Goal: Register for event/course: Sign up to attend an event or enroll in a course

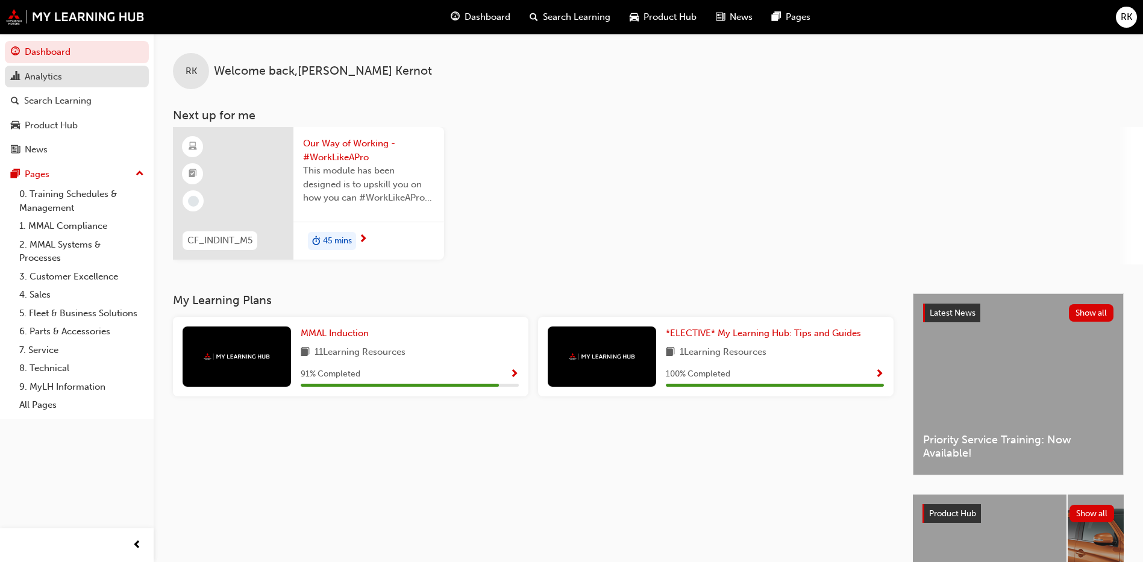
click at [55, 76] on div "Analytics" at bounding box center [43, 77] width 37 height 14
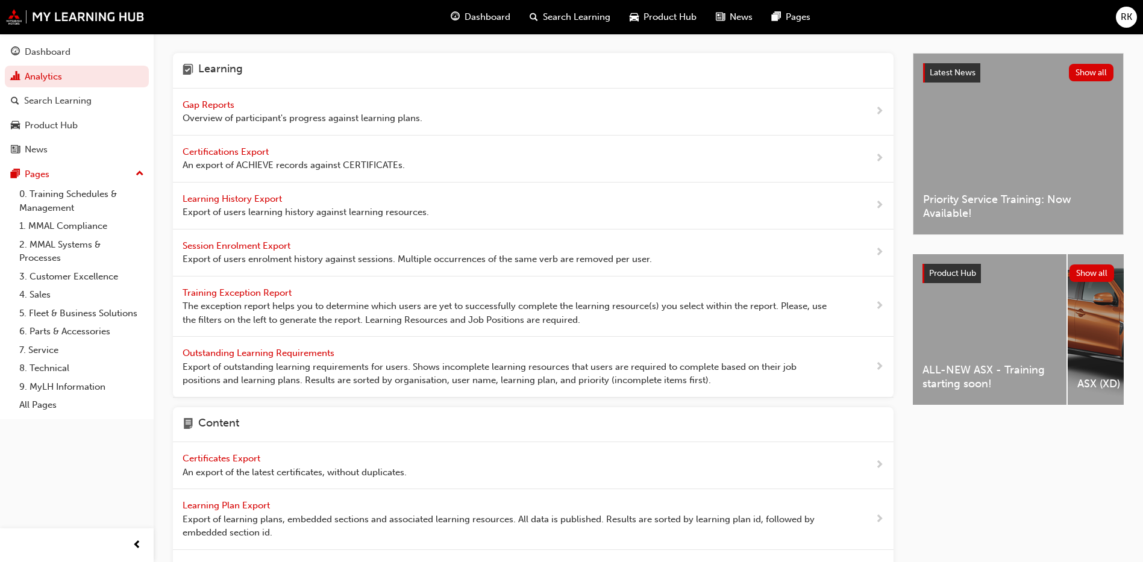
click at [228, 101] on span "Gap Reports" at bounding box center [210, 104] width 54 height 11
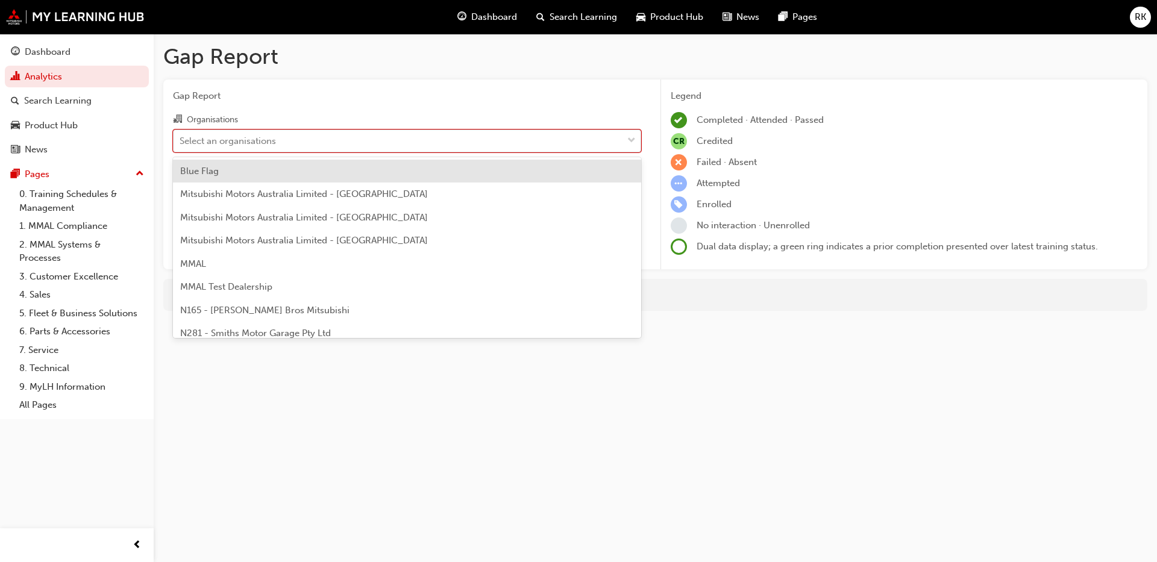
click at [226, 143] on div "Select an organisations" at bounding box center [228, 141] width 96 height 14
click at [181, 143] on input "Organisations option Blue Flag focused, 1 of 202. 202 results available. Use Up…" at bounding box center [180, 140] width 1 height 10
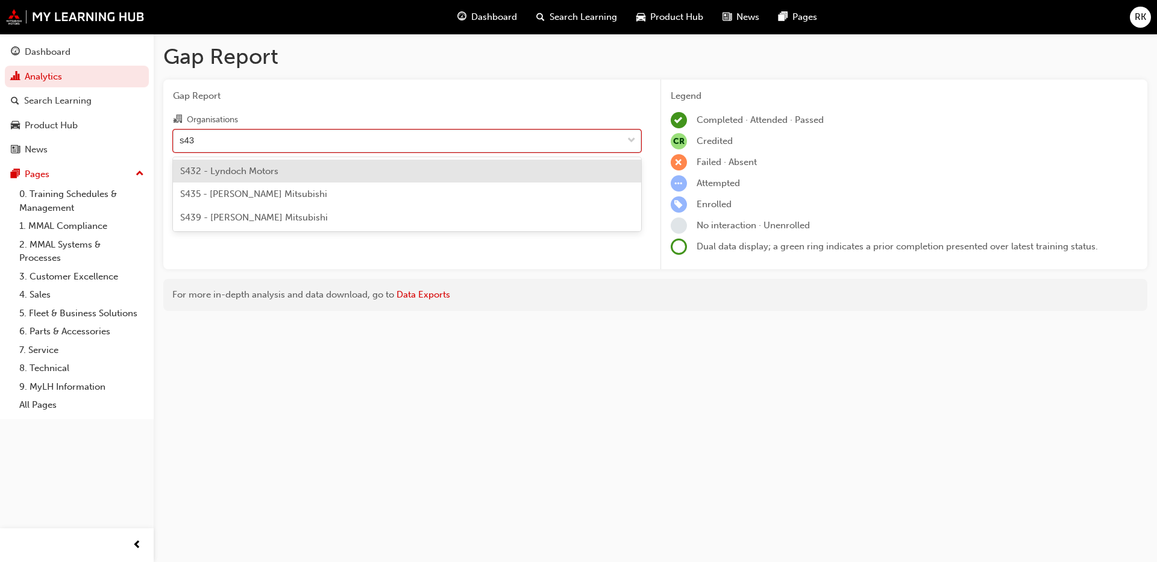
type input "s432"
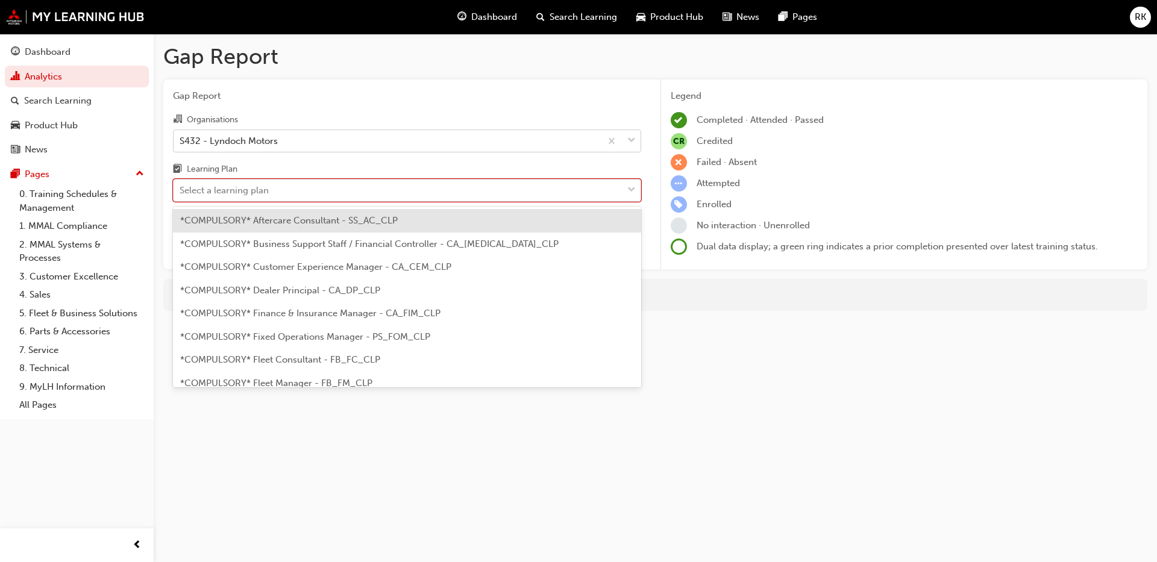
click at [249, 186] on div "Select a learning plan" at bounding box center [224, 191] width 89 height 14
click at [181, 186] on input "Learning Plan option *COMPULSORY* Aftercare Consultant - SS_AC_CLP focused, 1 o…" at bounding box center [180, 190] width 1 height 10
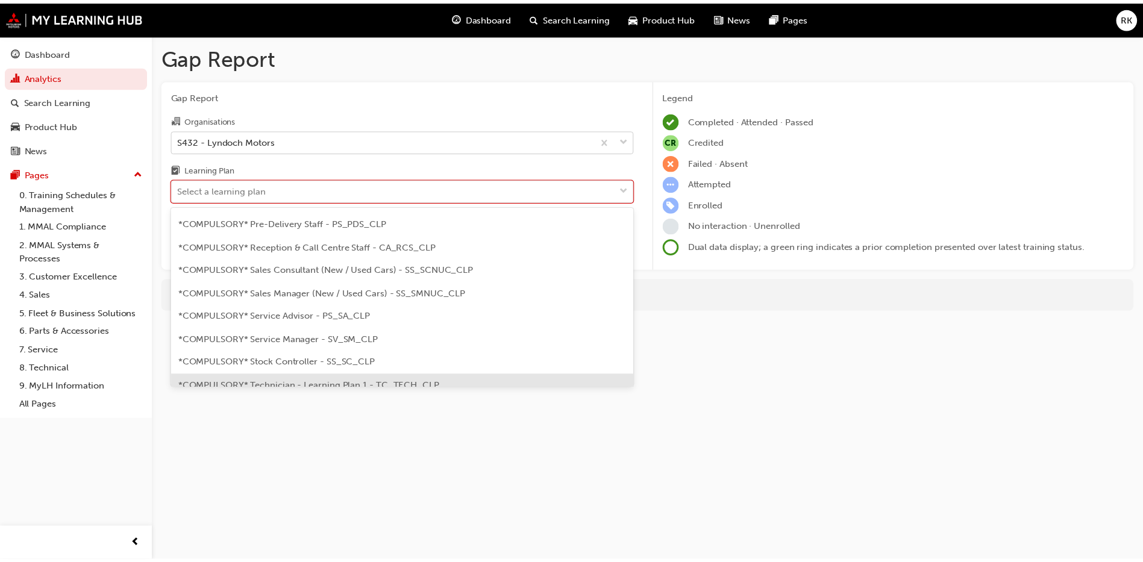
scroll to position [361, 0]
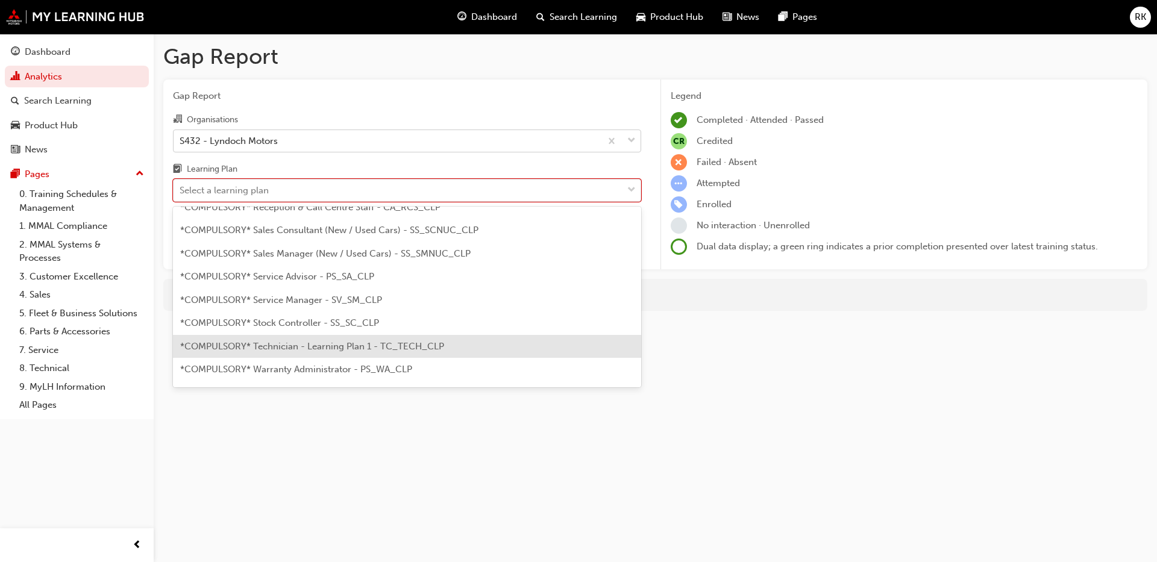
click at [291, 348] on span "*COMPULSORY* Technician - Learning Plan 1 - TC_TECH_CLP" at bounding box center [312, 346] width 264 height 11
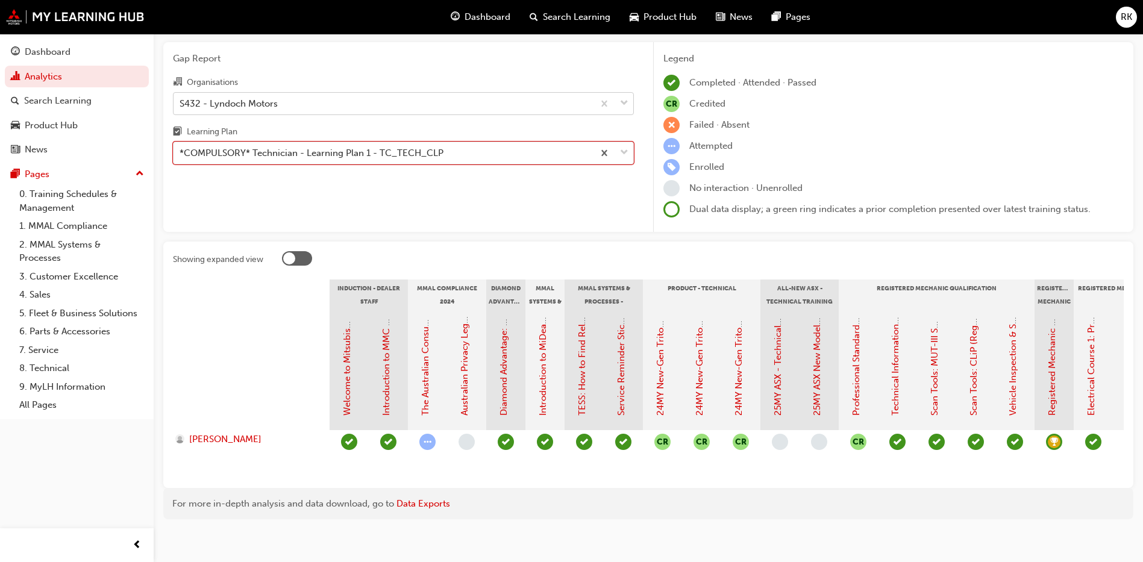
scroll to position [58, 0]
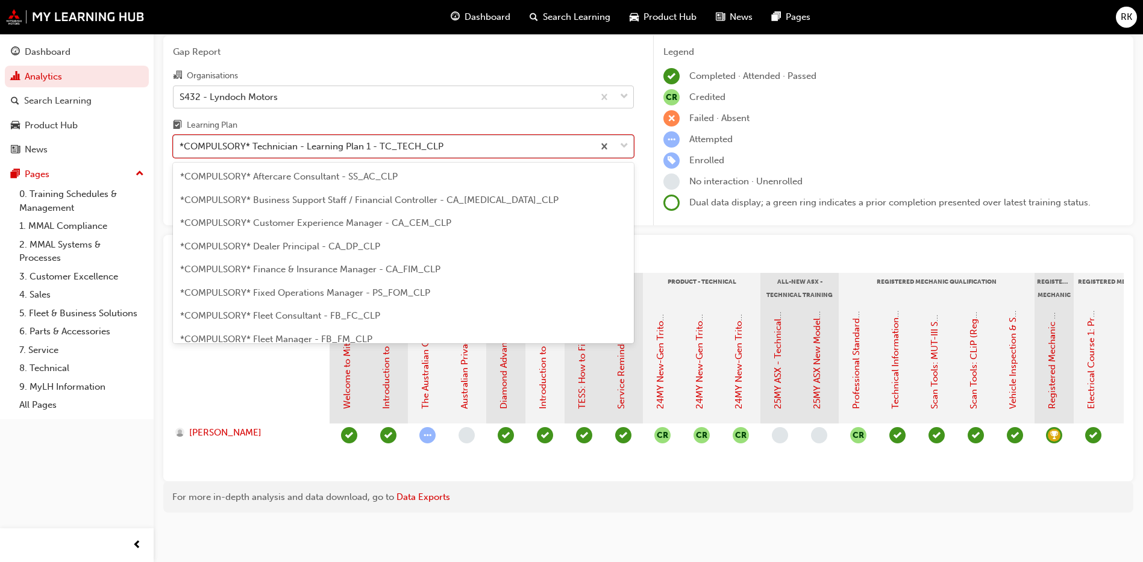
click at [627, 139] on span "down-icon" at bounding box center [624, 147] width 8 height 16
click at [181, 141] on input "Learning Plan option *COMPULSORY* Technician - Learning Plan 1 - TC_TECH_CLP, s…" at bounding box center [180, 146] width 1 height 10
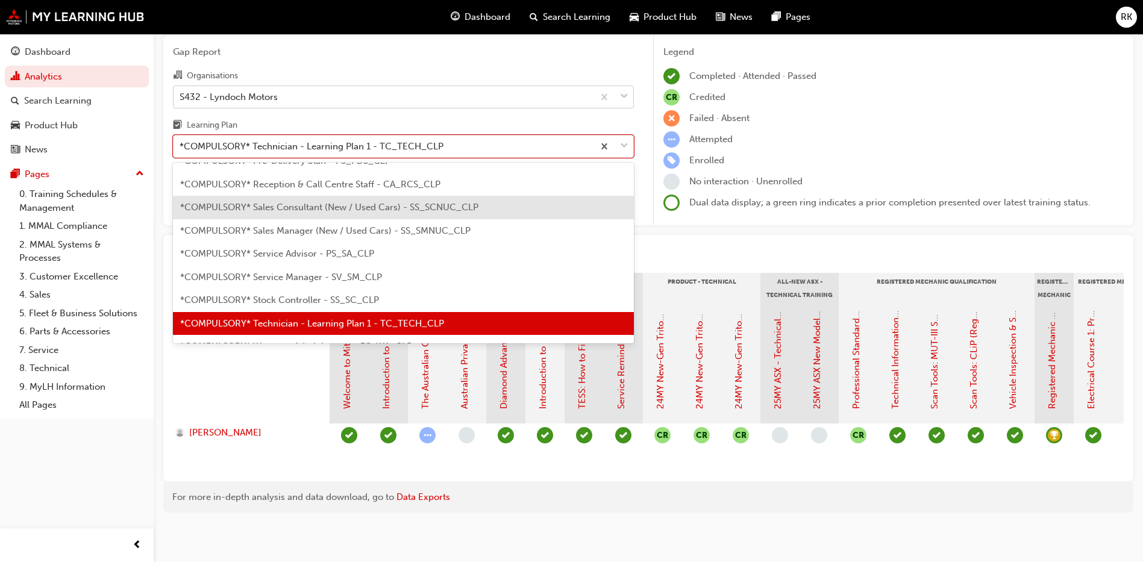
scroll to position [250, 0]
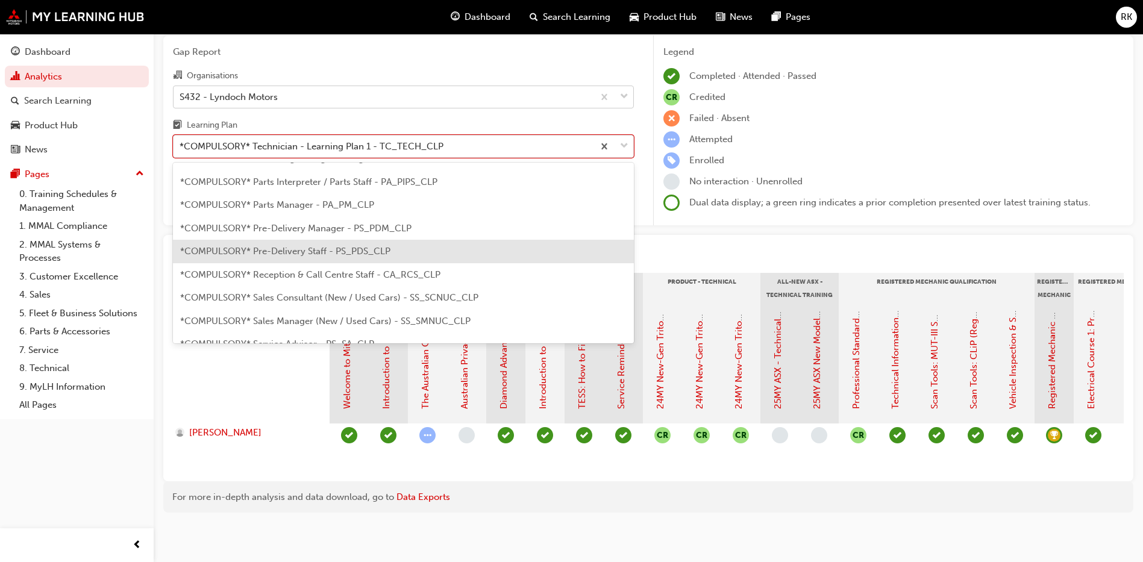
click at [305, 246] on span "*COMPULSORY* Pre-Delivery Staff - PS_PDS_CLP" at bounding box center [285, 251] width 210 height 11
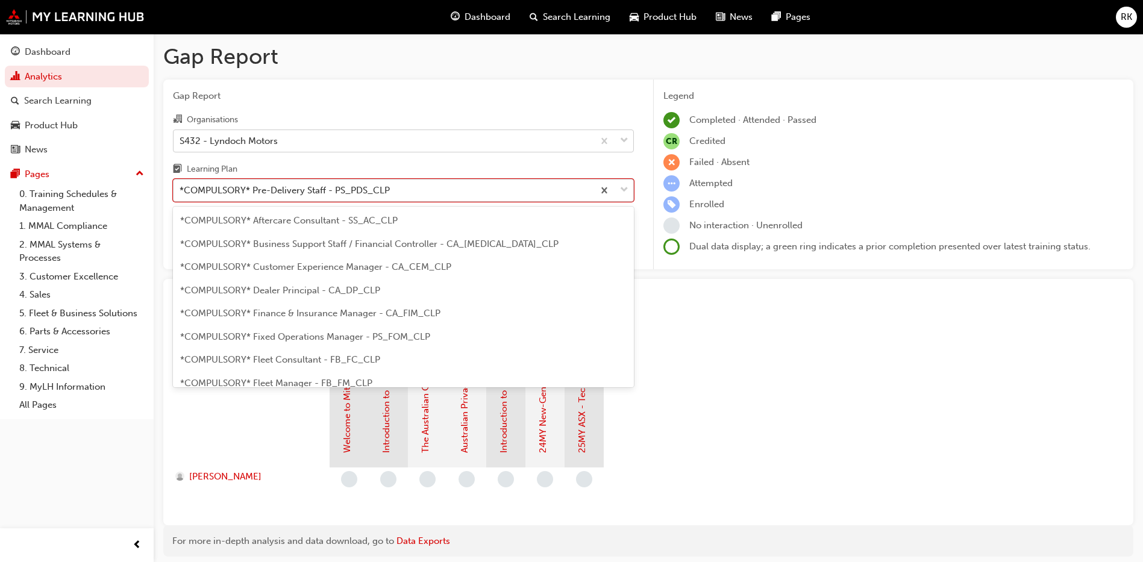
click at [623, 189] on span "down-icon" at bounding box center [624, 191] width 8 height 16
click at [181, 189] on input "Learning Plan option *COMPULSORY* Pre-Delivery Staff - PS_PDS_CLP, selected. op…" at bounding box center [180, 190] width 1 height 10
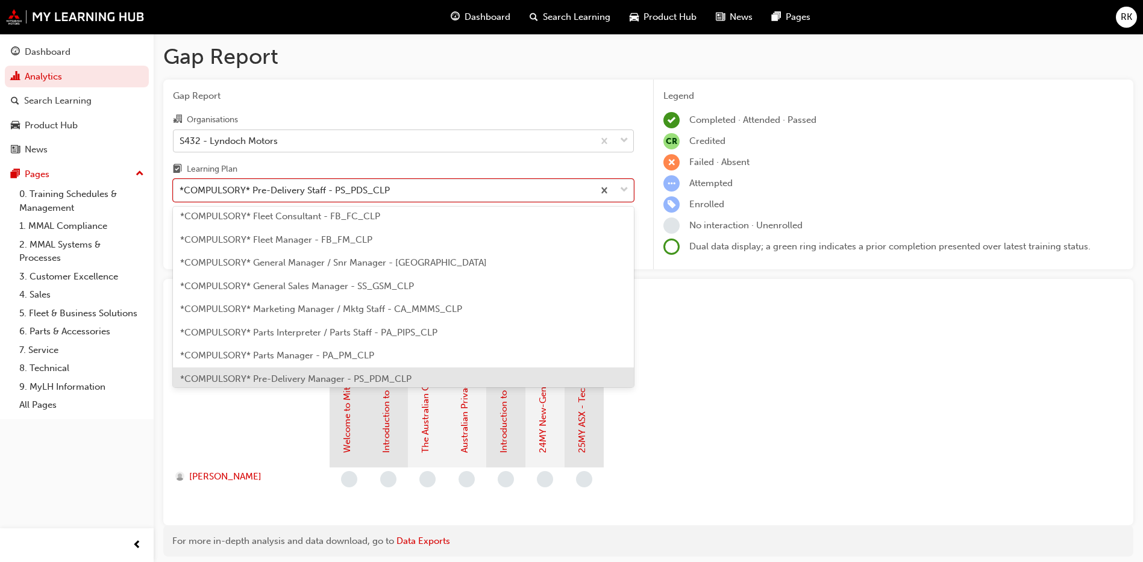
scroll to position [87, 0]
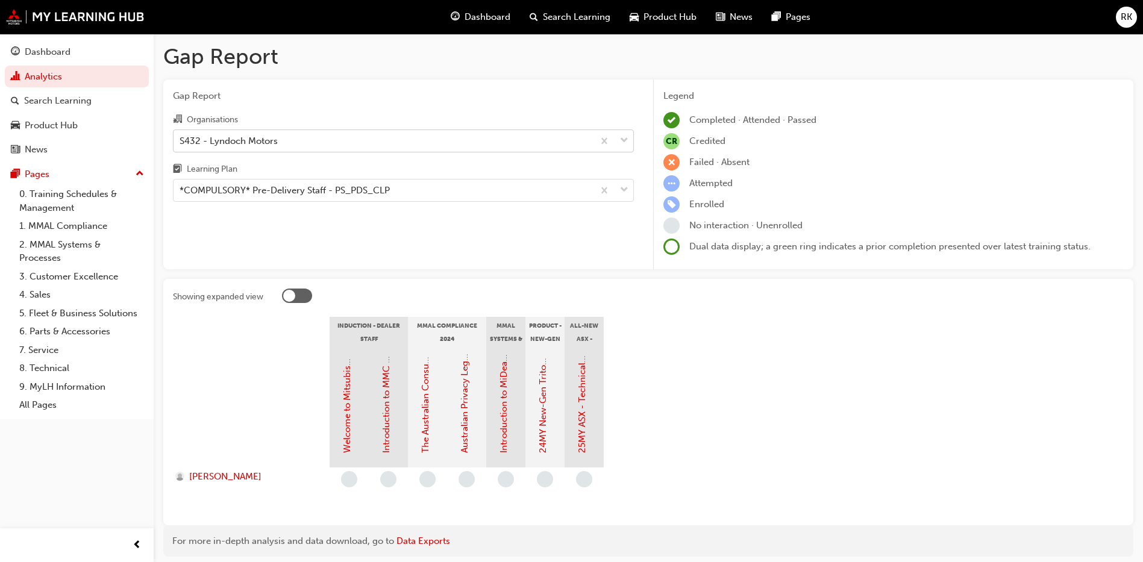
click at [669, 413] on section "Induction - Dealer Staff MMAL Compliance 2024 MMAL Systems & Processes - Genera…" at bounding box center [648, 416] width 951 height 199
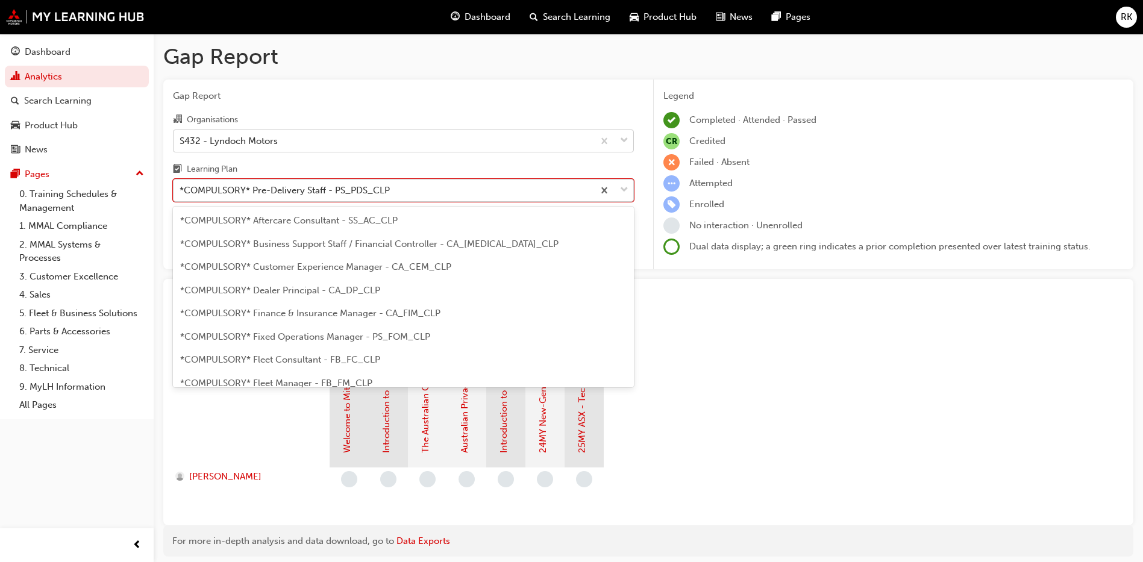
click at [622, 191] on span "down-icon" at bounding box center [624, 191] width 8 height 16
click at [181, 191] on input "Learning Plan option *COMPULSORY* Pre-Delivery Staff - PS_PDS_CLP, selected. op…" at bounding box center [180, 190] width 1 height 10
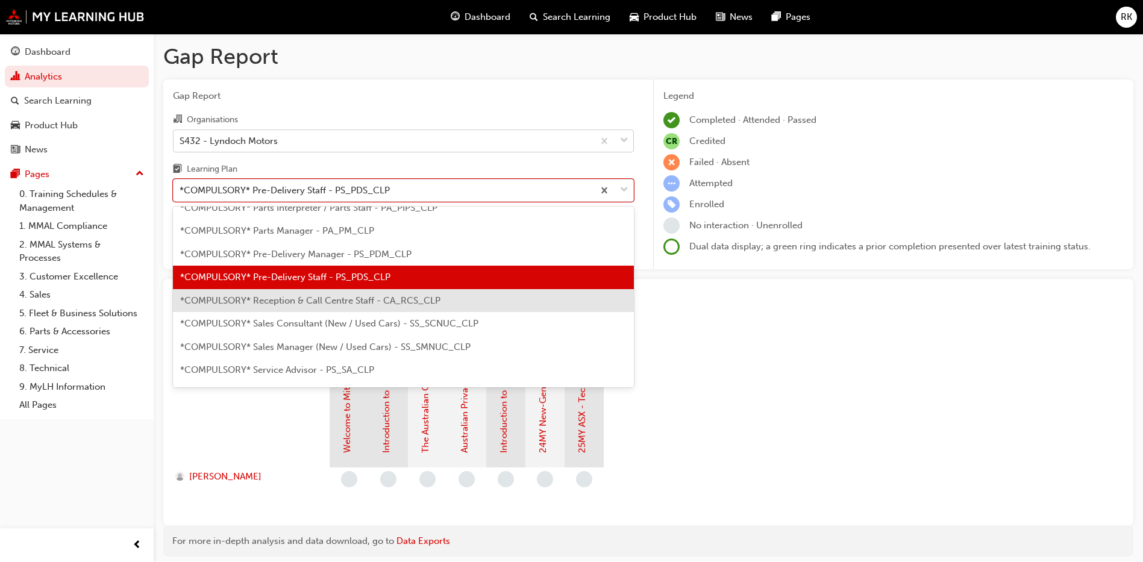
scroll to position [358, 0]
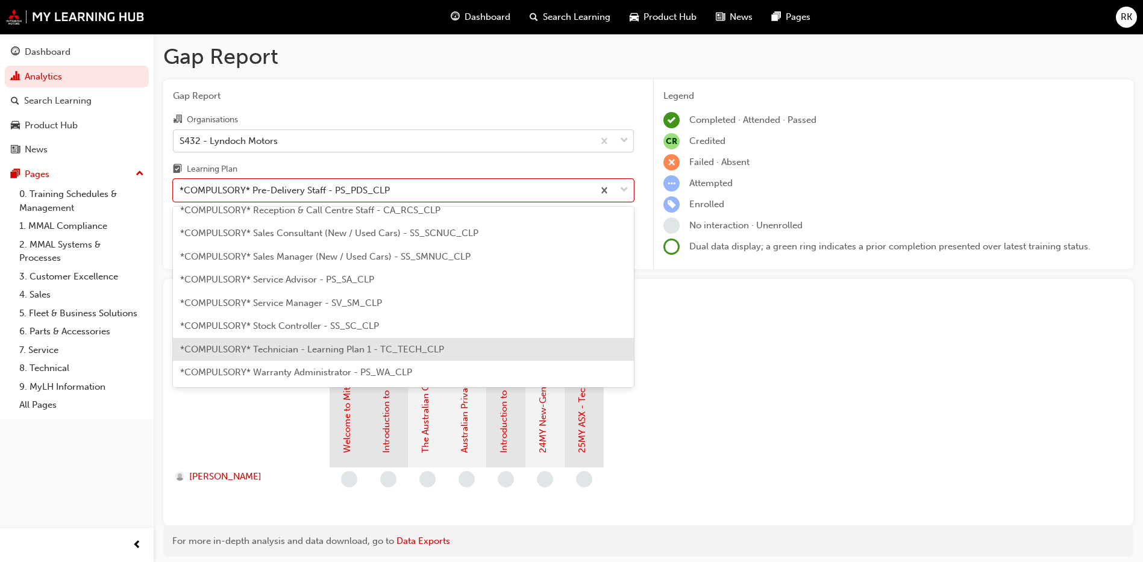
click at [297, 355] on div "*COMPULSORY* Technician - Learning Plan 1 - TC_TECH_CLP" at bounding box center [403, 349] width 461 height 23
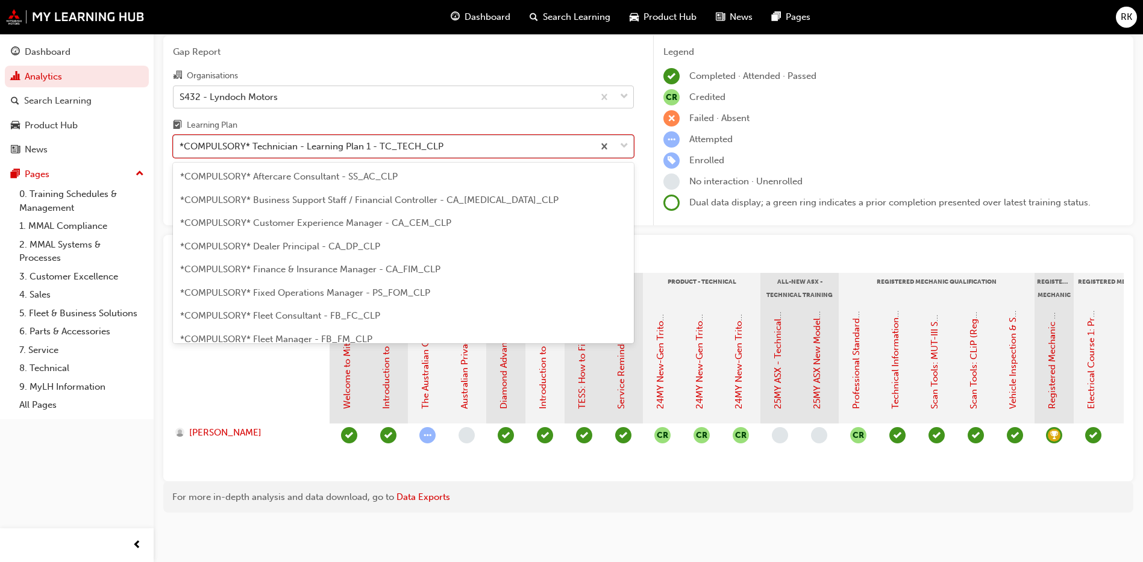
click at [628, 139] on span "down-icon" at bounding box center [624, 147] width 8 height 16
click at [181, 141] on input "Learning Plan option *COMPULSORY* Technician - Learning Plan 1 - TC_TECH_CLP, s…" at bounding box center [180, 146] width 1 height 10
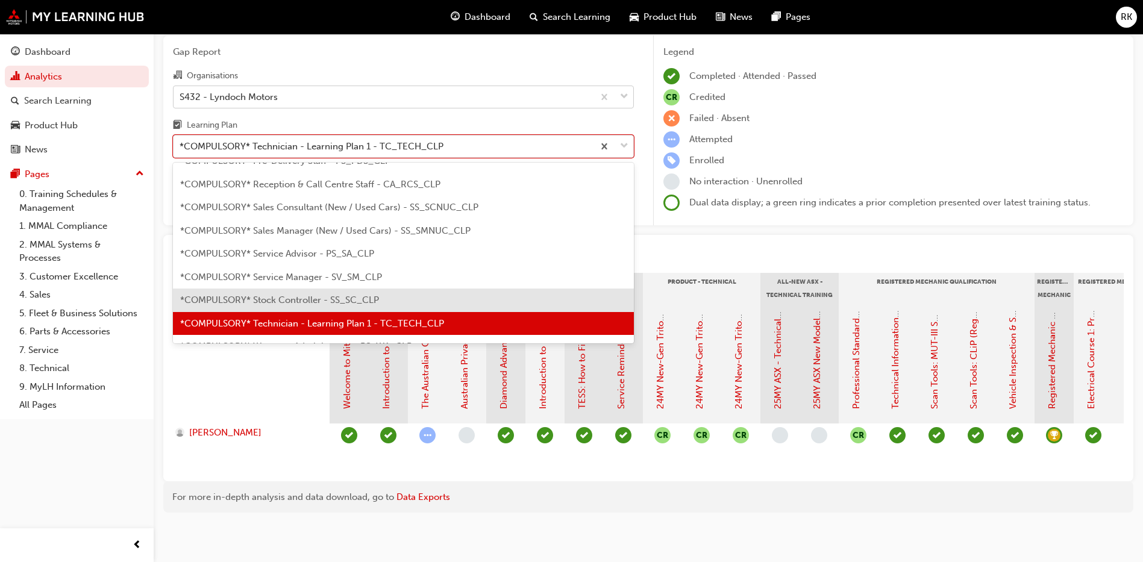
scroll to position [431, 0]
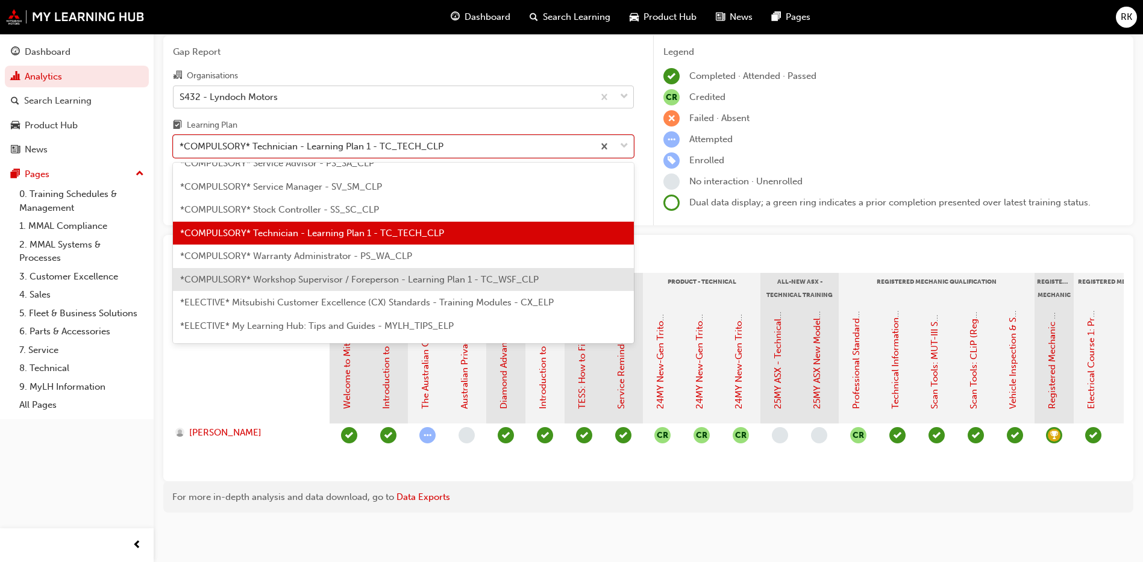
click at [294, 274] on span "*COMPULSORY* Workshop Supervisor / Foreperson - Learning Plan 1 - TC_WSF_CLP" at bounding box center [359, 279] width 358 height 11
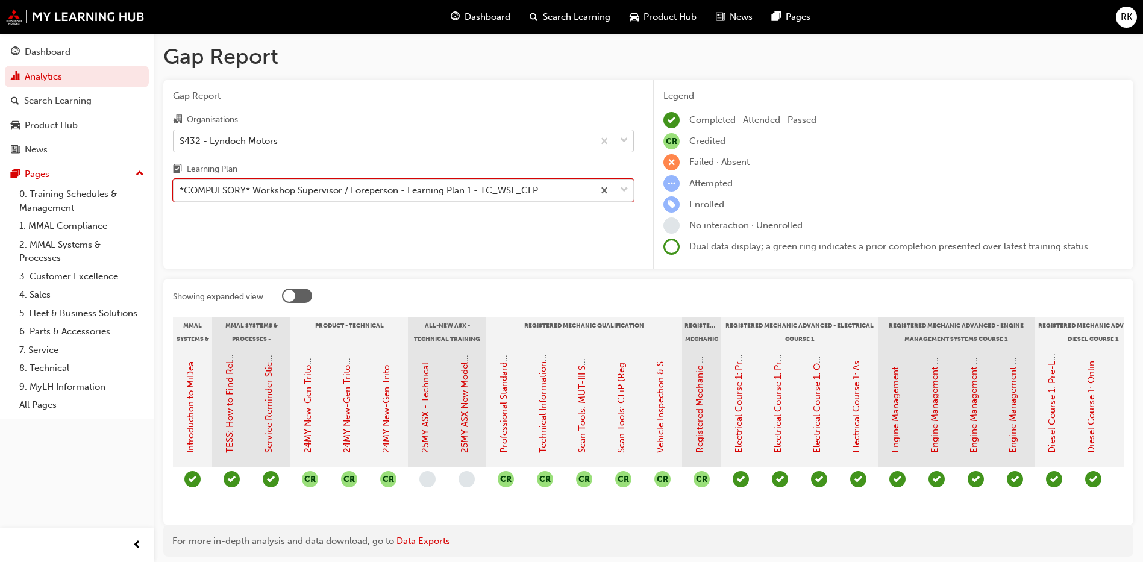
scroll to position [0, 291]
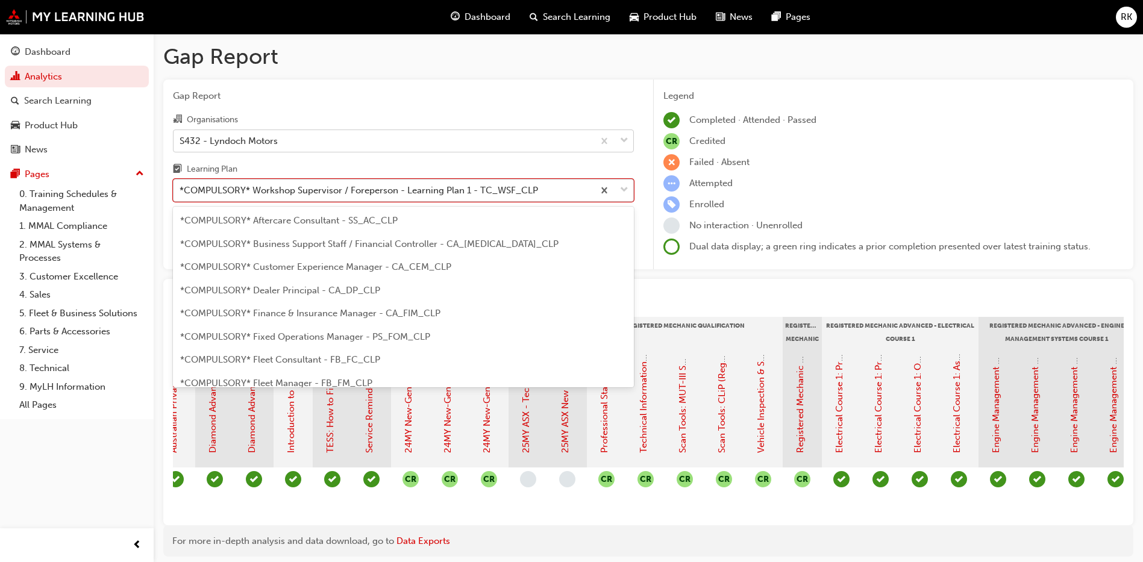
click at [629, 192] on div at bounding box center [613, 191] width 40 height 22
click at [181, 192] on input "Learning Plan option *COMPULSORY* Workshop Supervisor / Foreperson - Learning P…" at bounding box center [180, 190] width 1 height 10
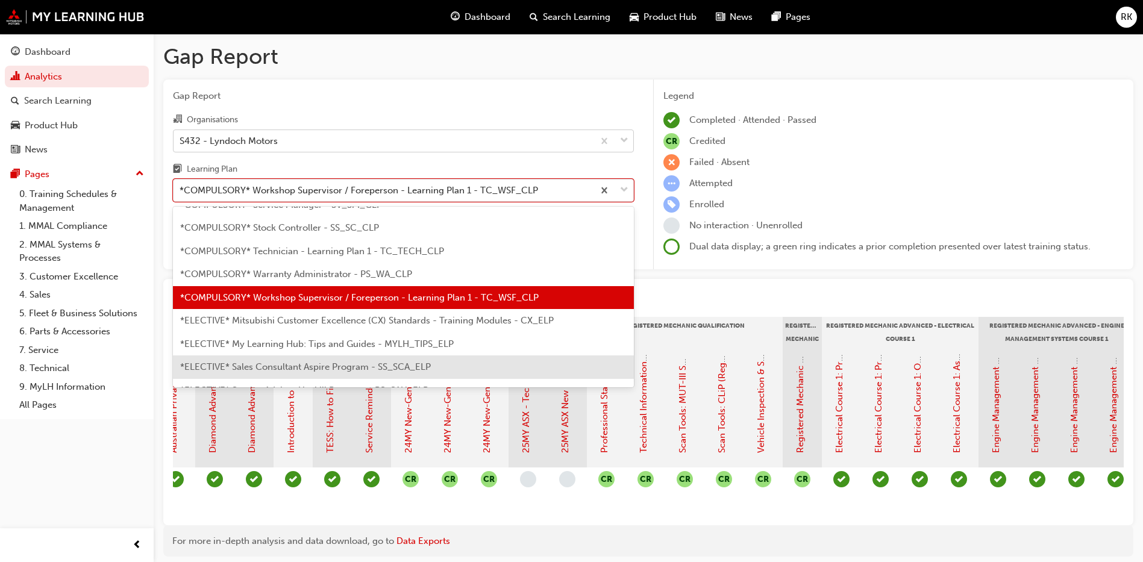
scroll to position [477, 0]
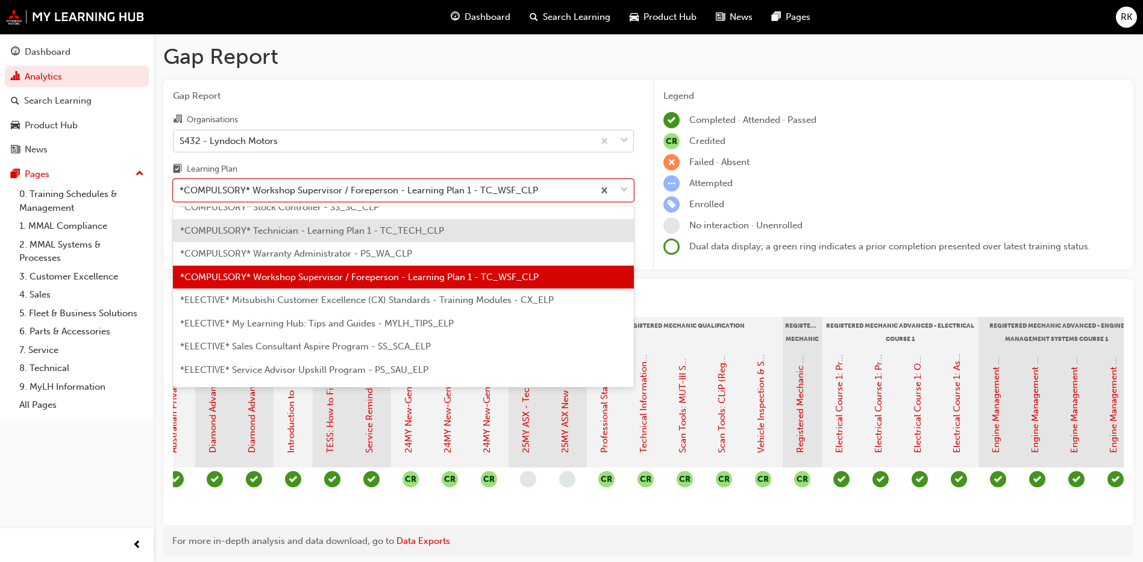
click at [320, 232] on span "*COMPULSORY* Technician - Learning Plan 1 - TC_TECH_CLP" at bounding box center [312, 230] width 264 height 11
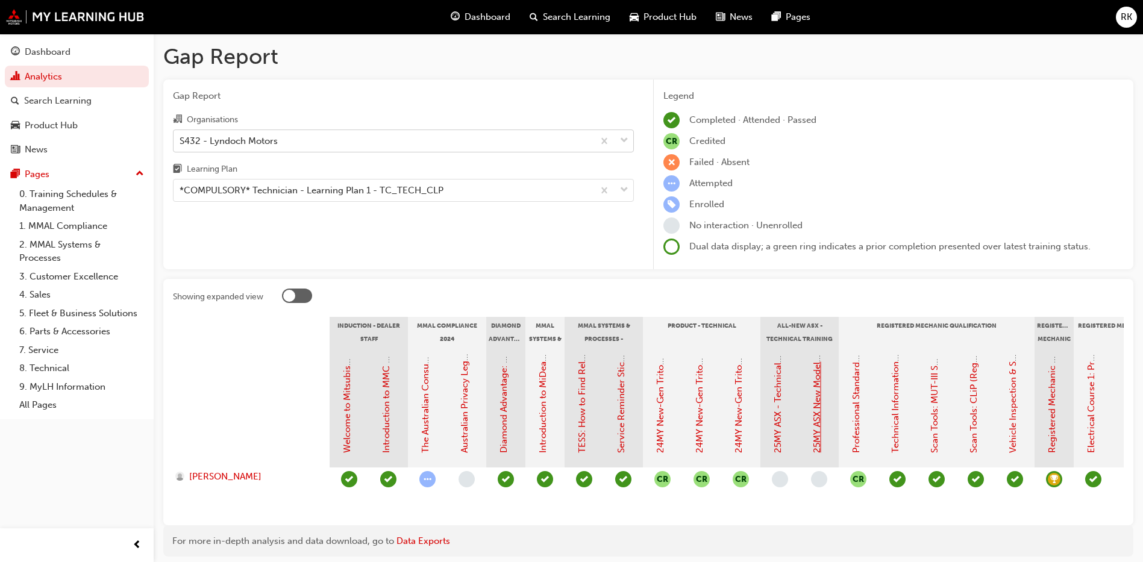
click at [818, 415] on link "25MY ASX New Model Introduction: Online Instructor Led Training" at bounding box center [816, 315] width 11 height 275
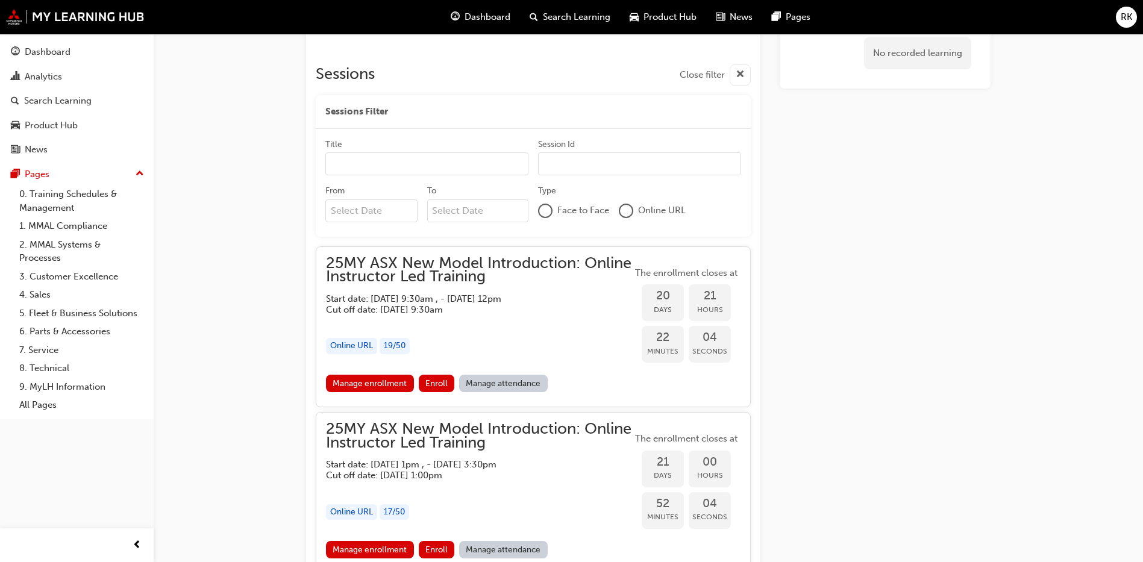
scroll to position [664, 0]
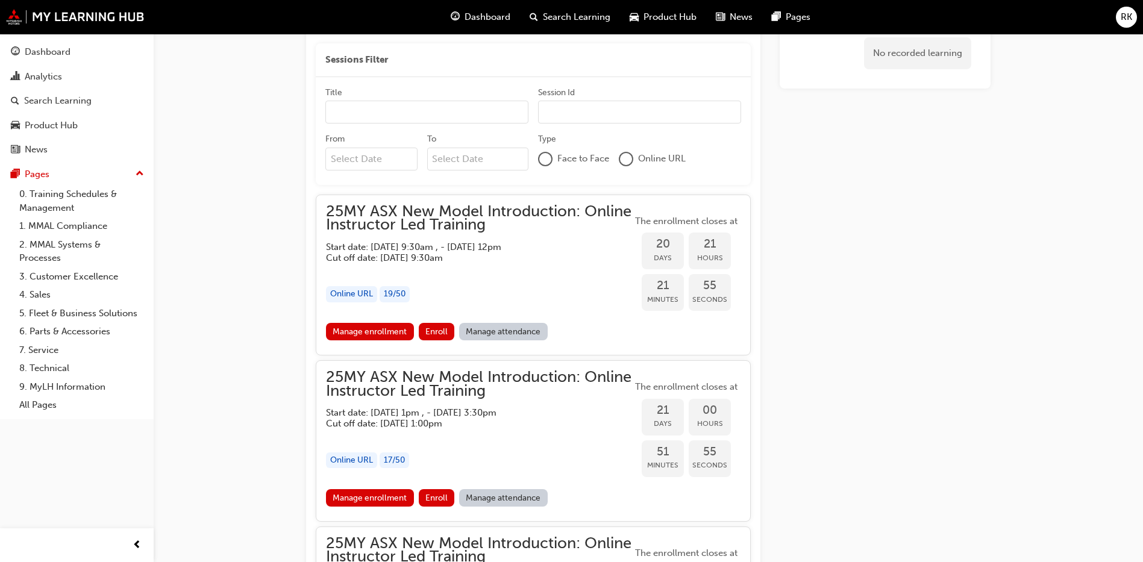
click at [396, 199] on div "25MY ASX New Model Introduction: Online Instructor Led Training Start date: Tue…" at bounding box center [533, 275] width 435 height 161
click at [410, 225] on span "25MY ASX New Model Introduction: Online Instructor Led Training" at bounding box center [479, 218] width 306 height 27
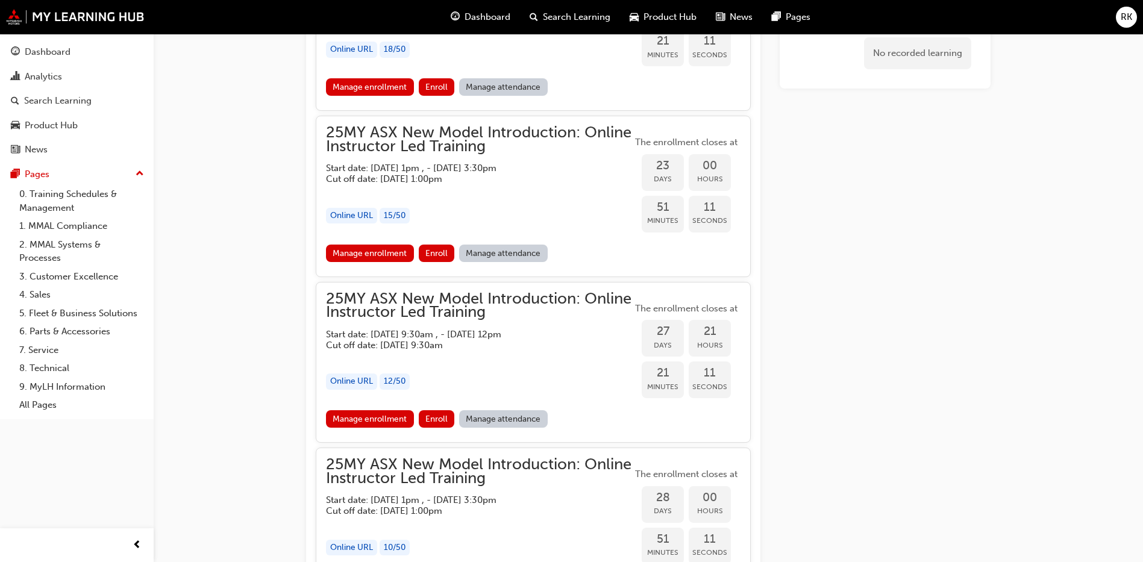
scroll to position [1466, 0]
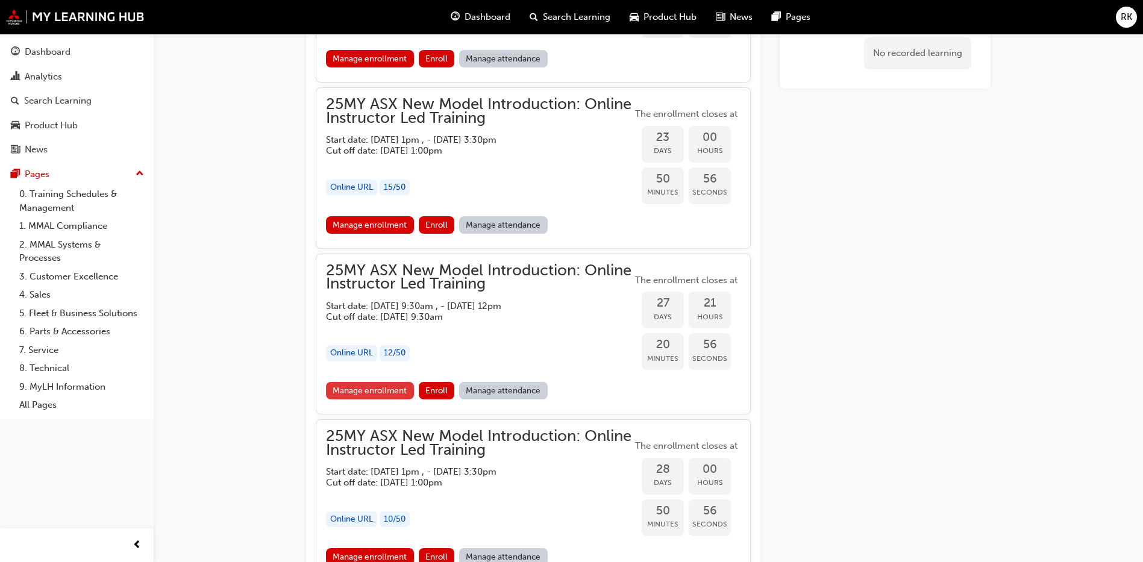
click at [355, 390] on link "Manage enrollment" at bounding box center [370, 390] width 88 height 17
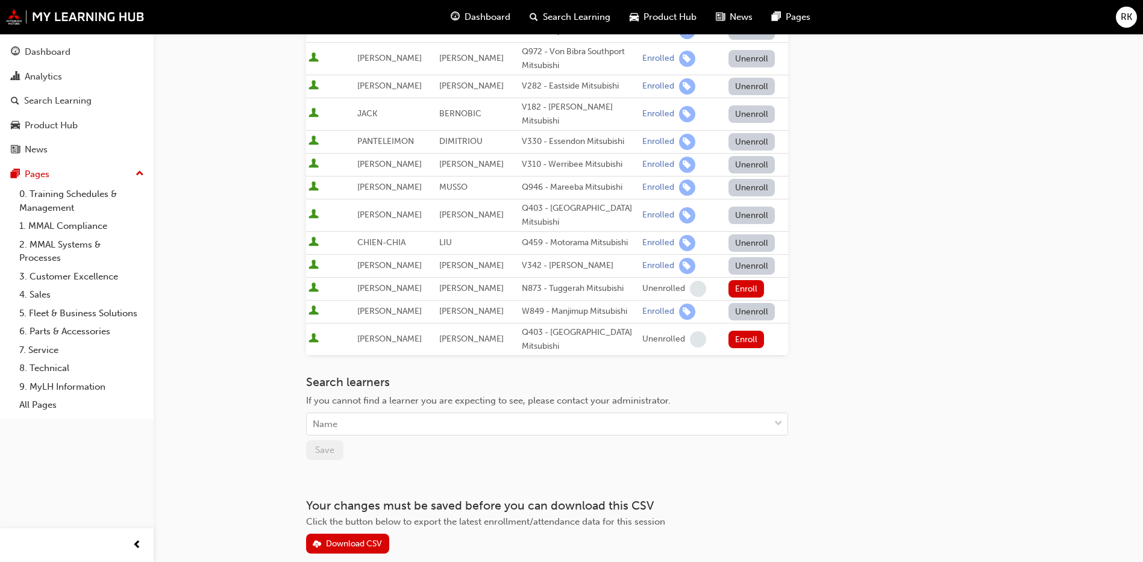
scroll to position [271, 0]
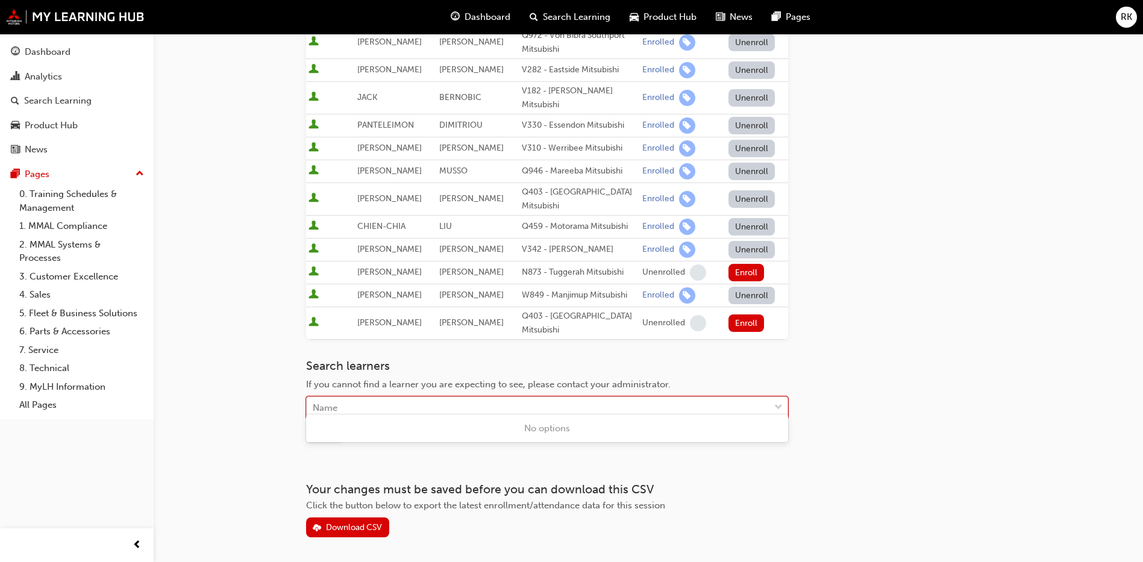
click at [376, 401] on div "Name" at bounding box center [538, 408] width 463 height 21
type input "ethan"
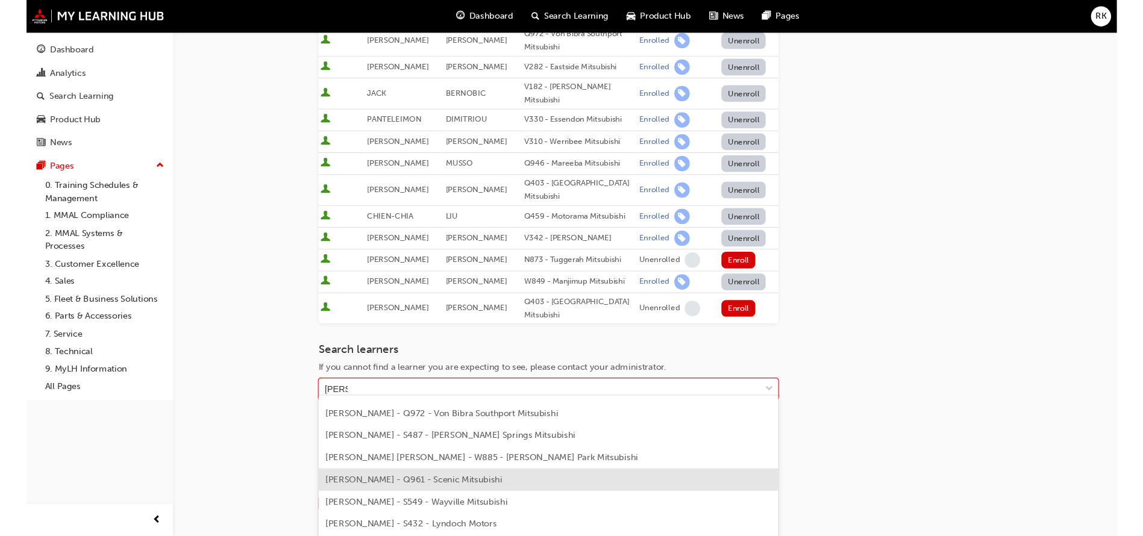
scroll to position [219, 0]
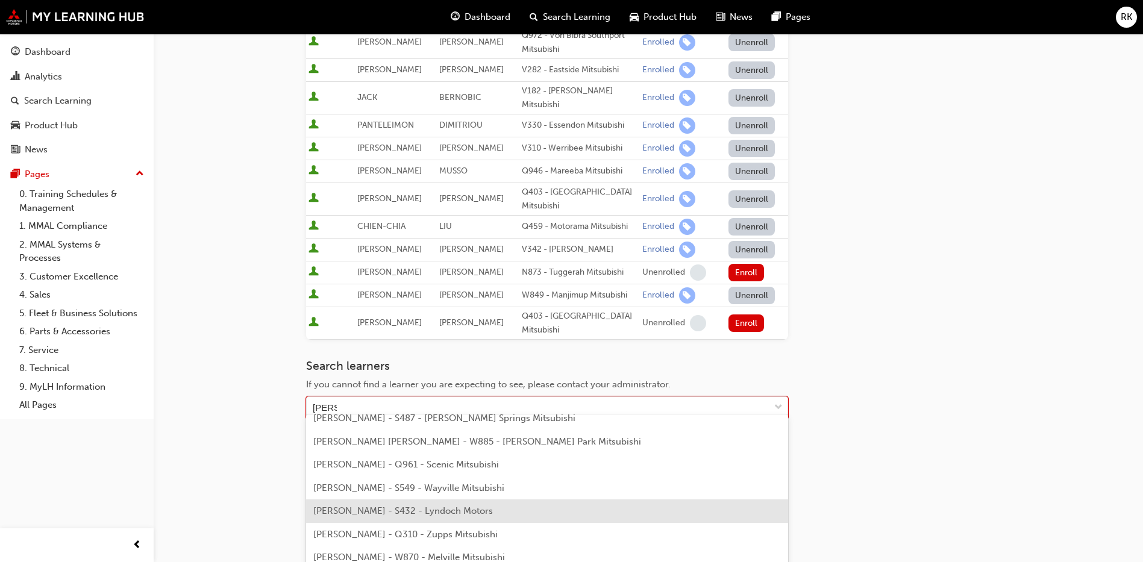
click at [386, 516] on span "ETHAN ROBERTSON - S432 - Lyndoch Motors" at bounding box center [403, 510] width 180 height 11
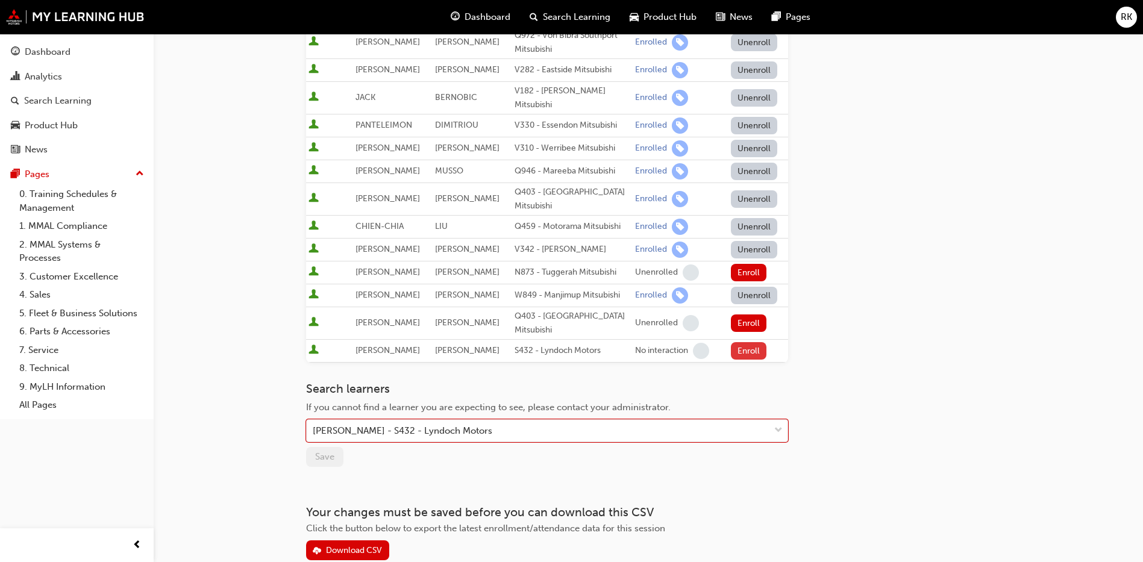
click at [755, 345] on button "Enroll" at bounding box center [749, 350] width 36 height 17
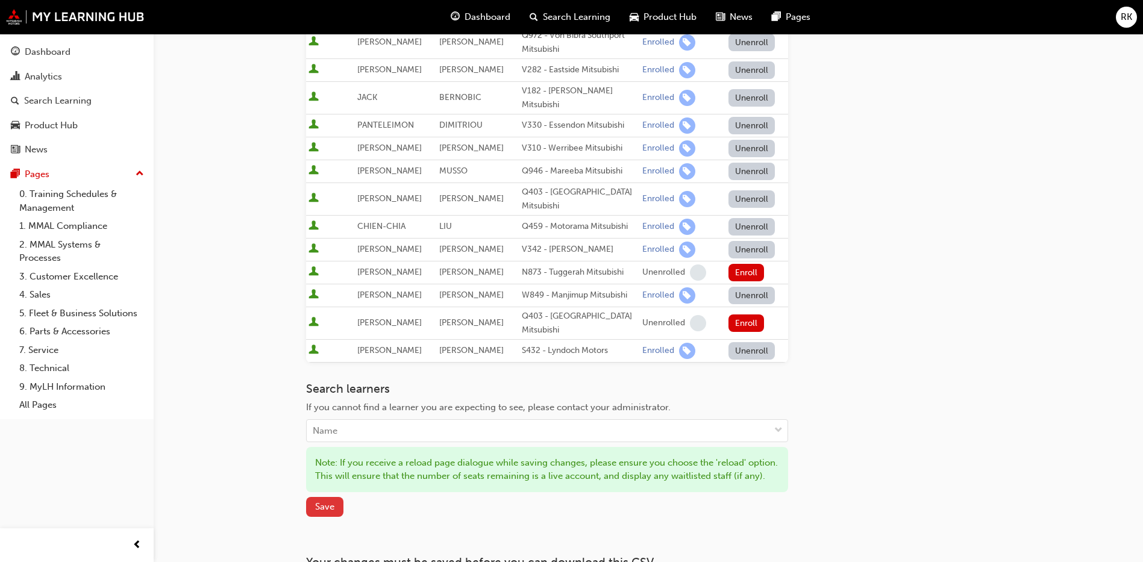
click at [323, 511] on span "Save" at bounding box center [324, 506] width 19 height 11
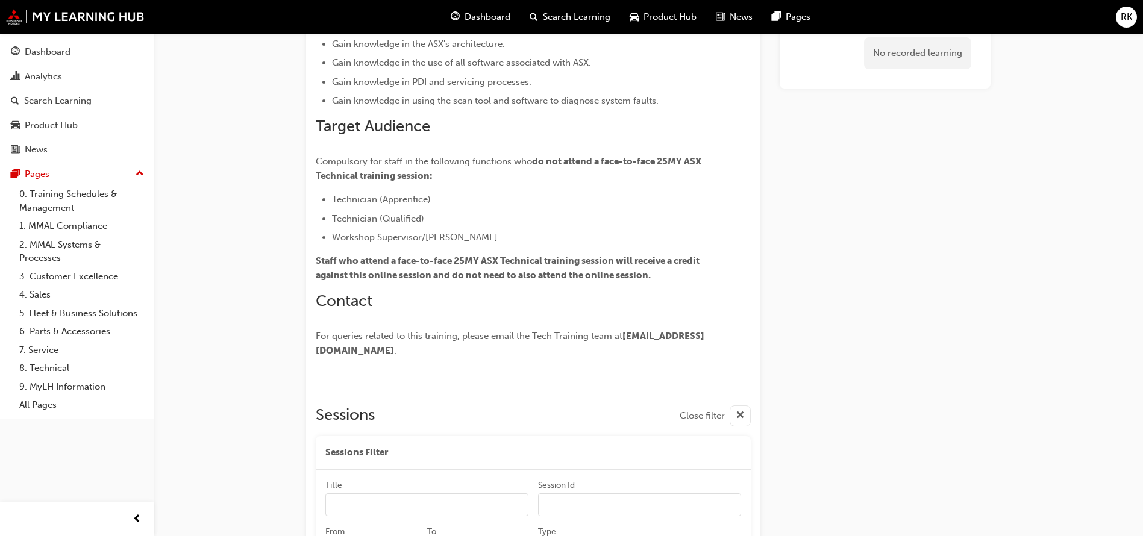
scroll to position [1466, 0]
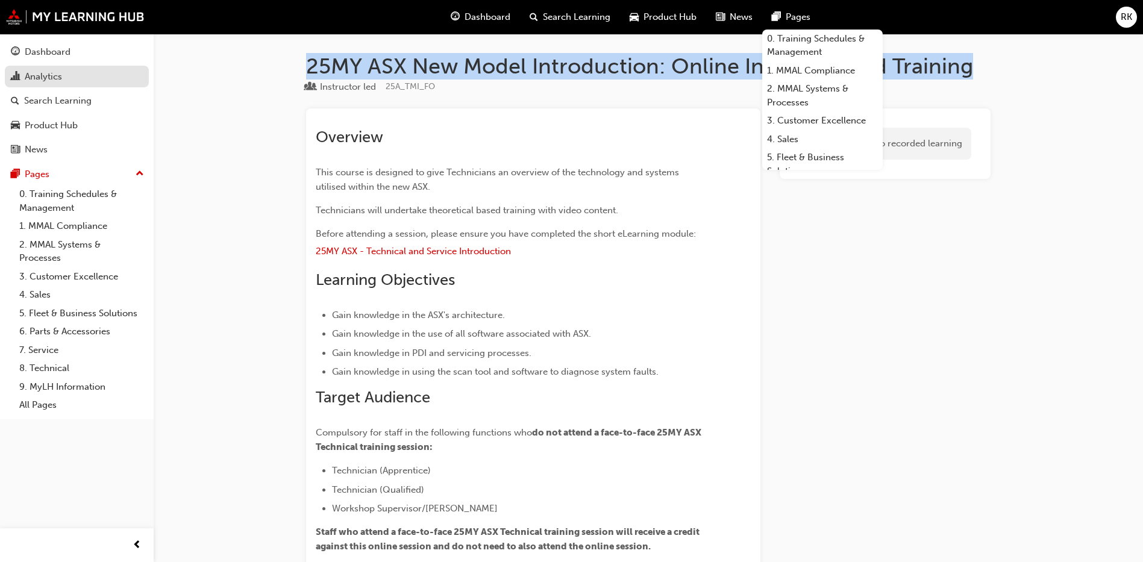
click at [53, 76] on div "Analytics" at bounding box center [43, 77] width 37 height 14
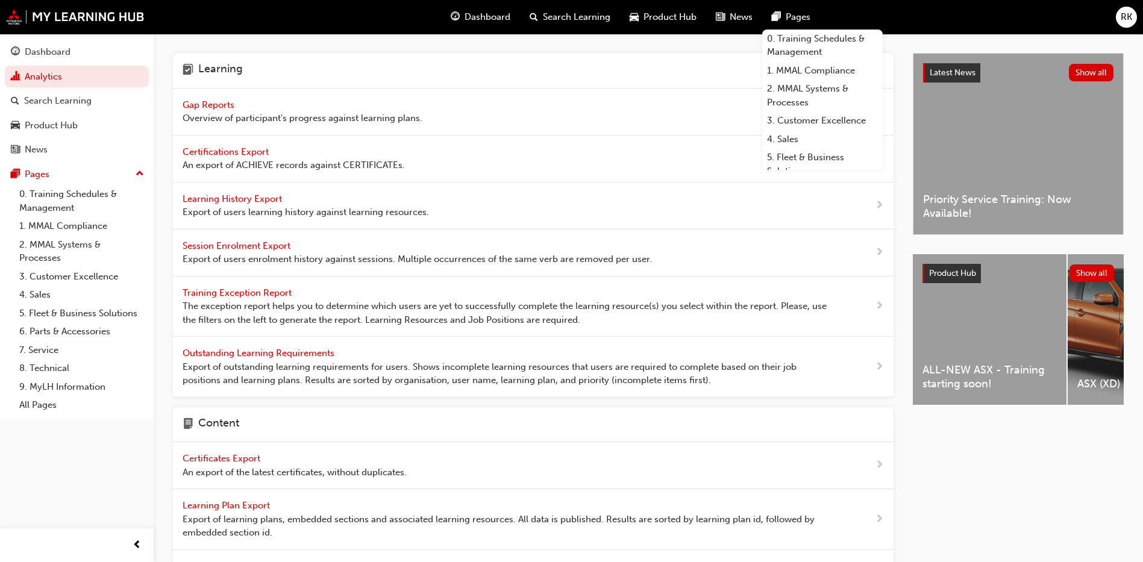
click at [204, 106] on span "Gap Reports" at bounding box center [210, 104] width 54 height 11
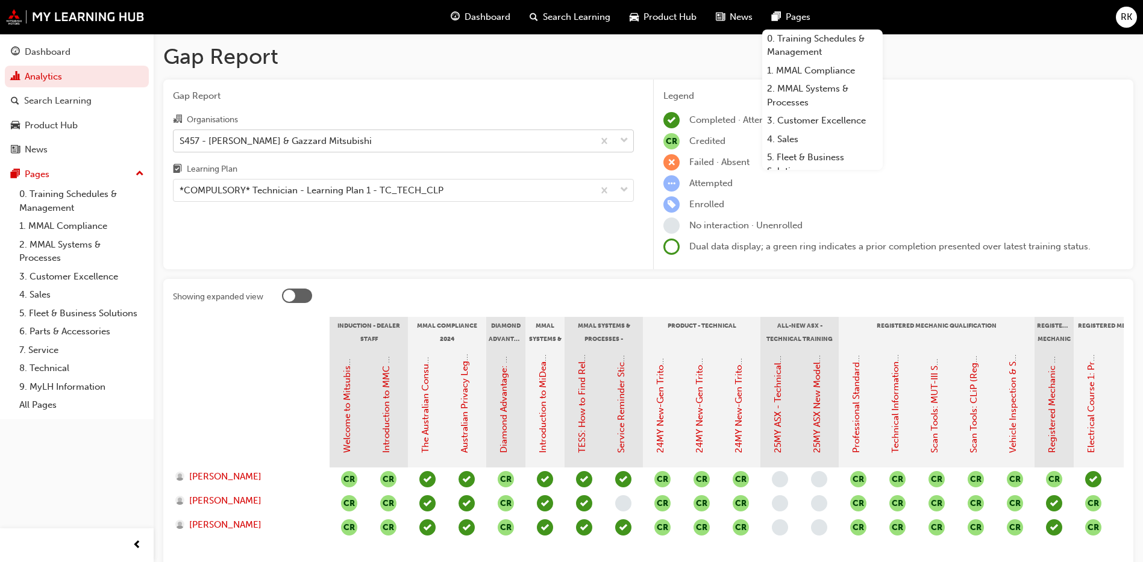
click at [621, 138] on span "down-icon" at bounding box center [624, 141] width 8 height 16
click at [181, 138] on input "Organisations S457 - Carlin & Gazzard Mitsubishi" at bounding box center [180, 140] width 1 height 10
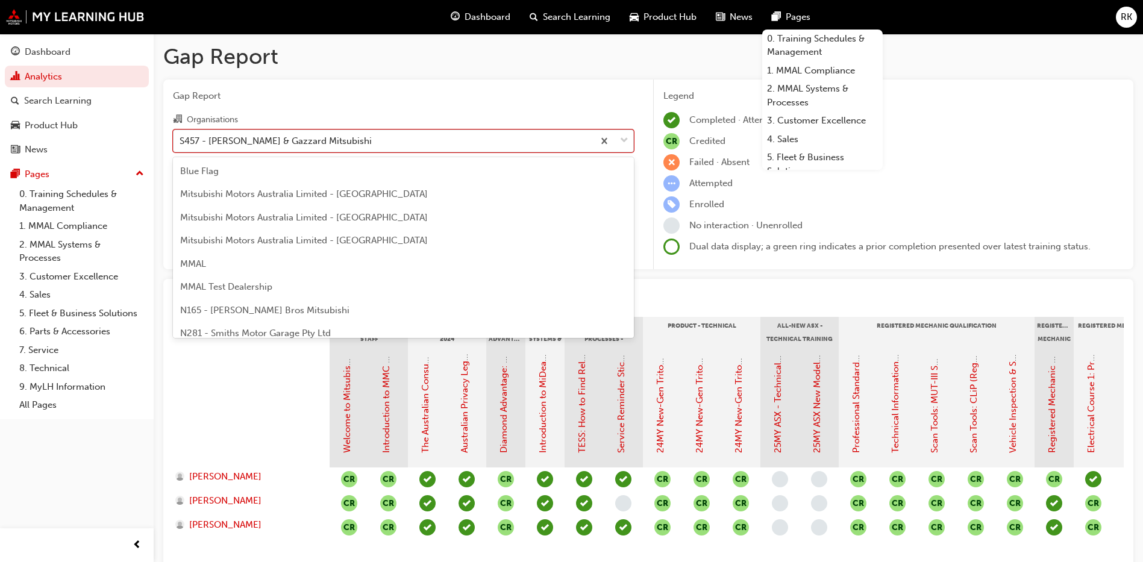
scroll to position [2567, 0]
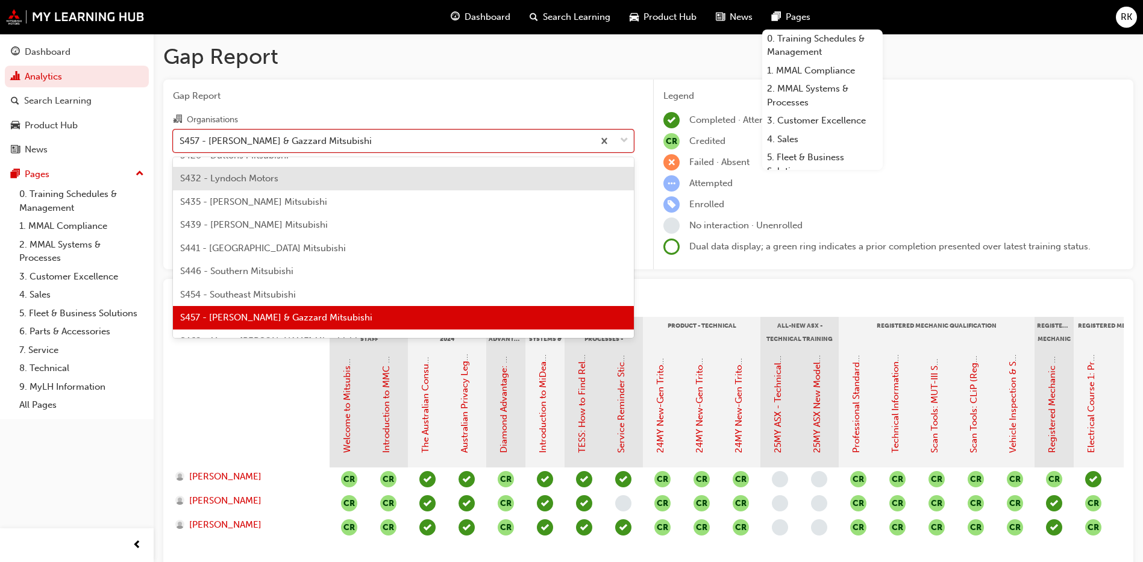
click at [216, 183] on span "S432 - Lyndoch Motors" at bounding box center [229, 178] width 98 height 11
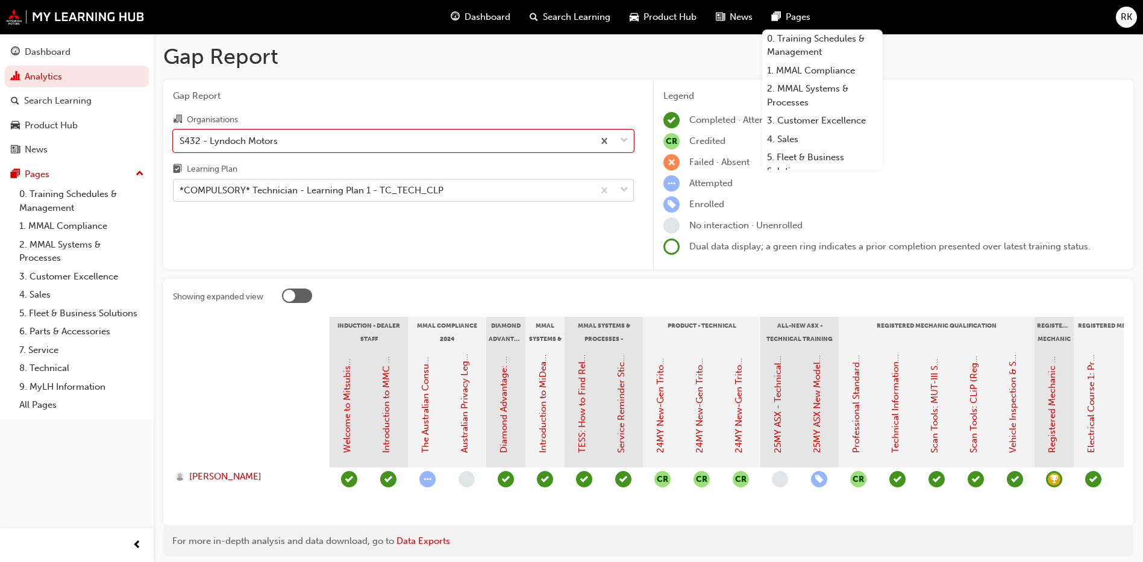
click at [617, 184] on div at bounding box center [613, 191] width 40 height 22
click at [181, 185] on input "Learning Plan *COMPULSORY* Technician - Learning Plan 1 - TC_TECH_CLP" at bounding box center [180, 190] width 1 height 10
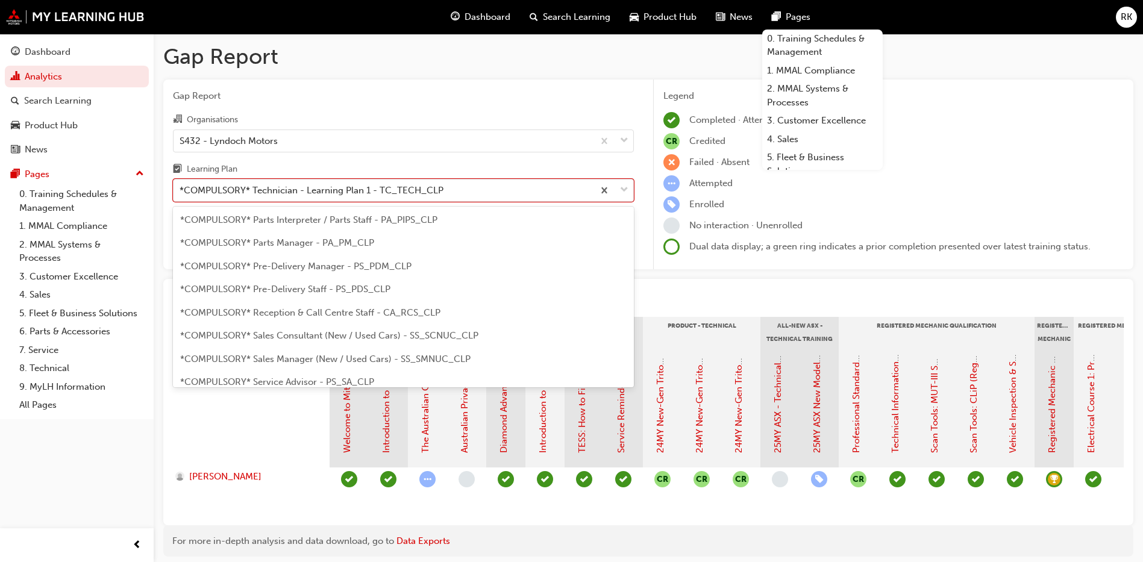
scroll to position [250, 0]
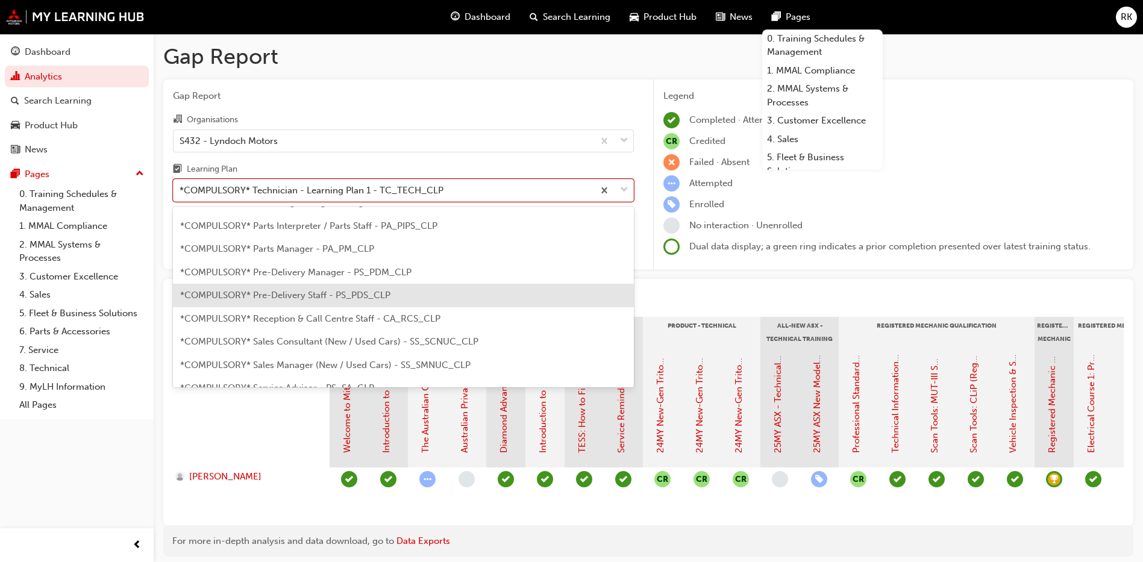
click at [325, 298] on span "*COMPULSORY* Pre-Delivery Staff - PS_PDS_CLP" at bounding box center [285, 295] width 210 height 11
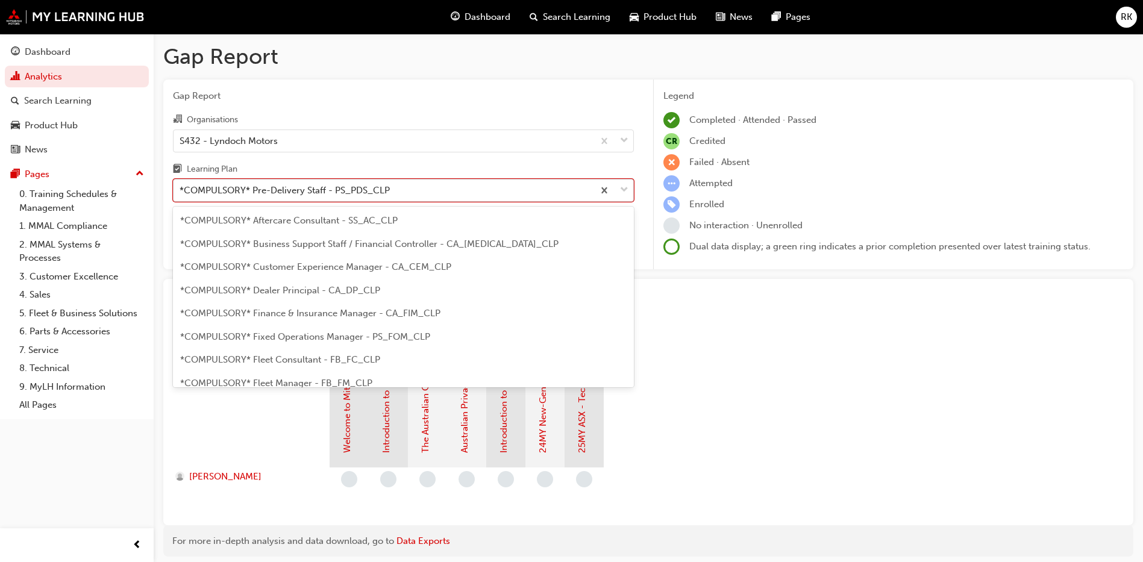
click at [625, 187] on span "down-icon" at bounding box center [624, 191] width 8 height 16
click at [181, 187] on input "Learning Plan option *COMPULSORY* Pre-Delivery Staff - PS_PDS_CLP, selected. op…" at bounding box center [180, 190] width 1 height 10
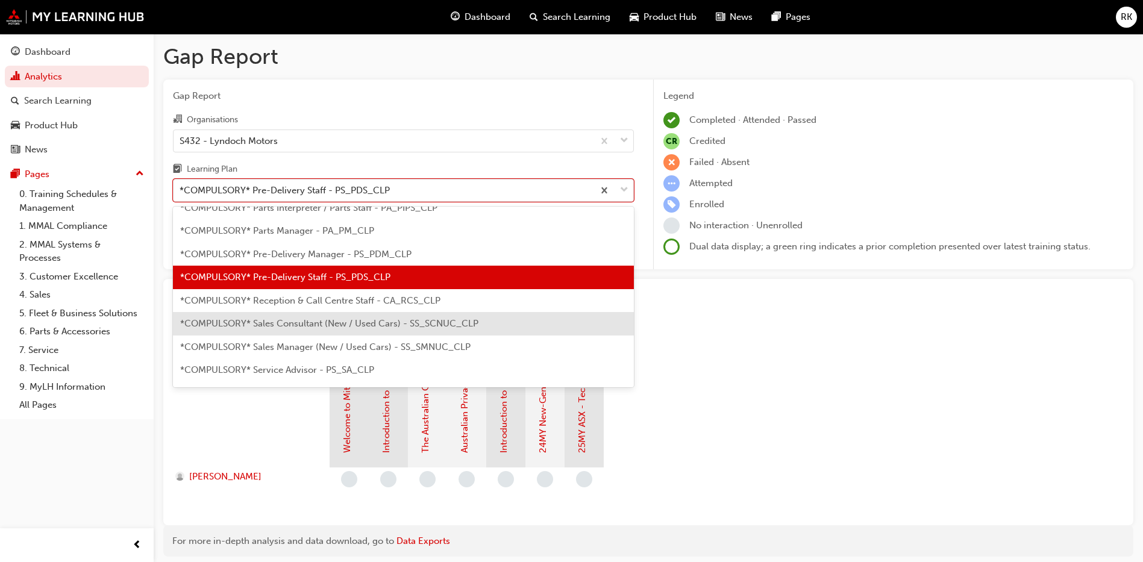
scroll to position [178, 0]
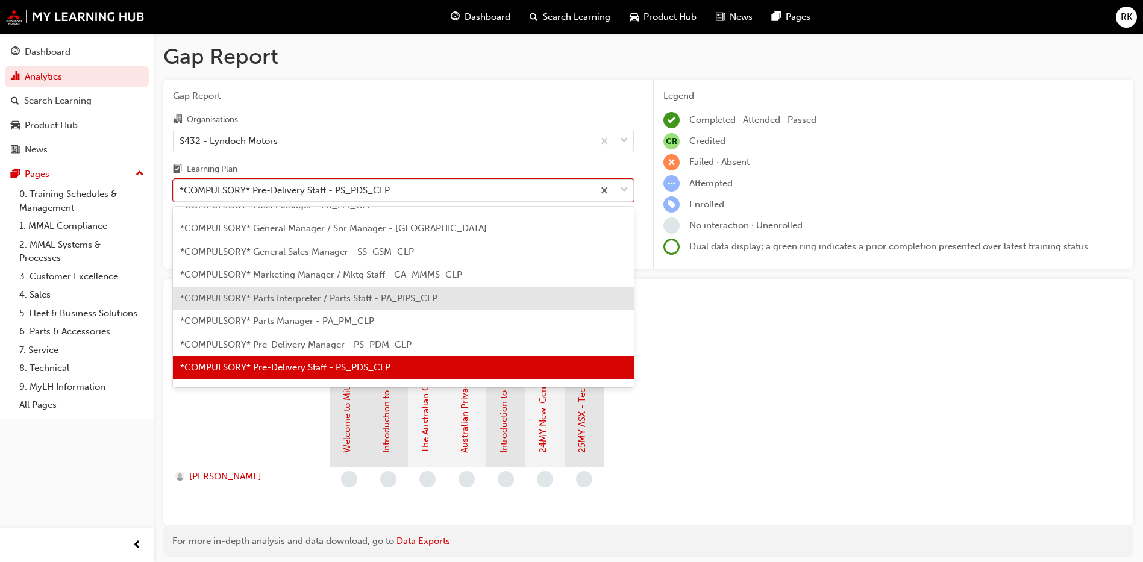
click at [298, 293] on span "*COMPULSORY* Parts Interpreter / Parts Staff - PA_PIPS_CLP" at bounding box center [308, 298] width 257 height 11
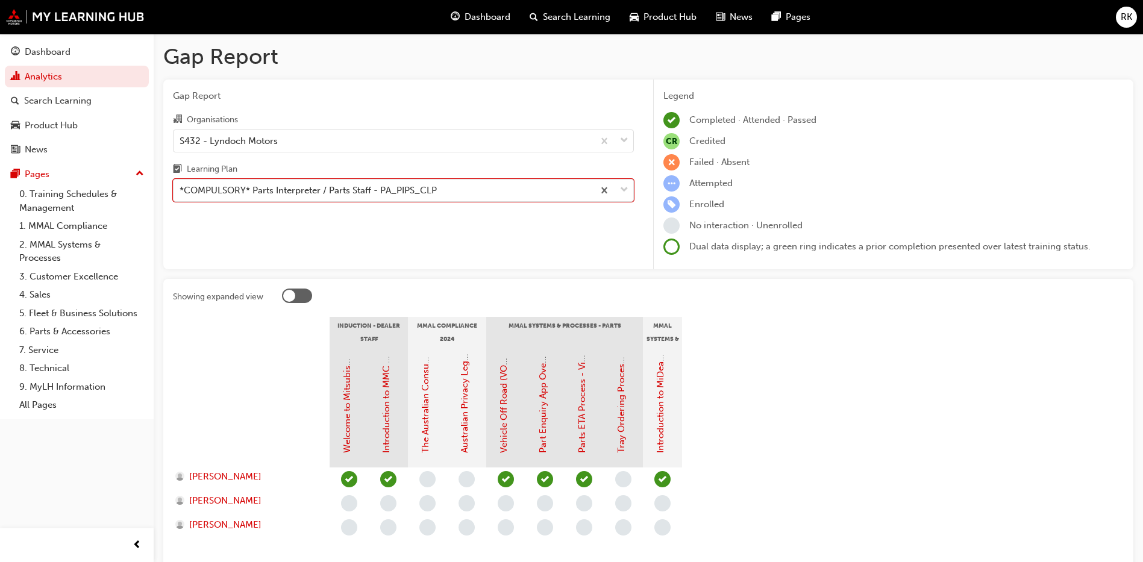
scroll to position [90, 0]
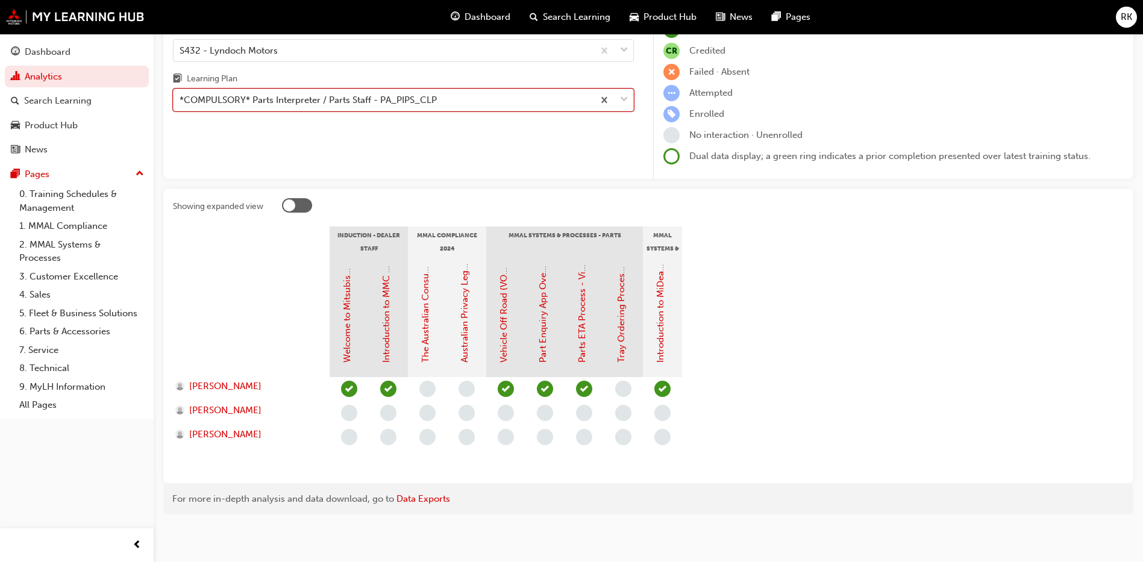
click at [623, 100] on span "down-icon" at bounding box center [624, 100] width 8 height 16
click at [181, 100] on input "Learning Plan option *COMPULSORY* Parts Interpreter / Parts Staff - PA_PIPS_CLP…" at bounding box center [180, 100] width 1 height 10
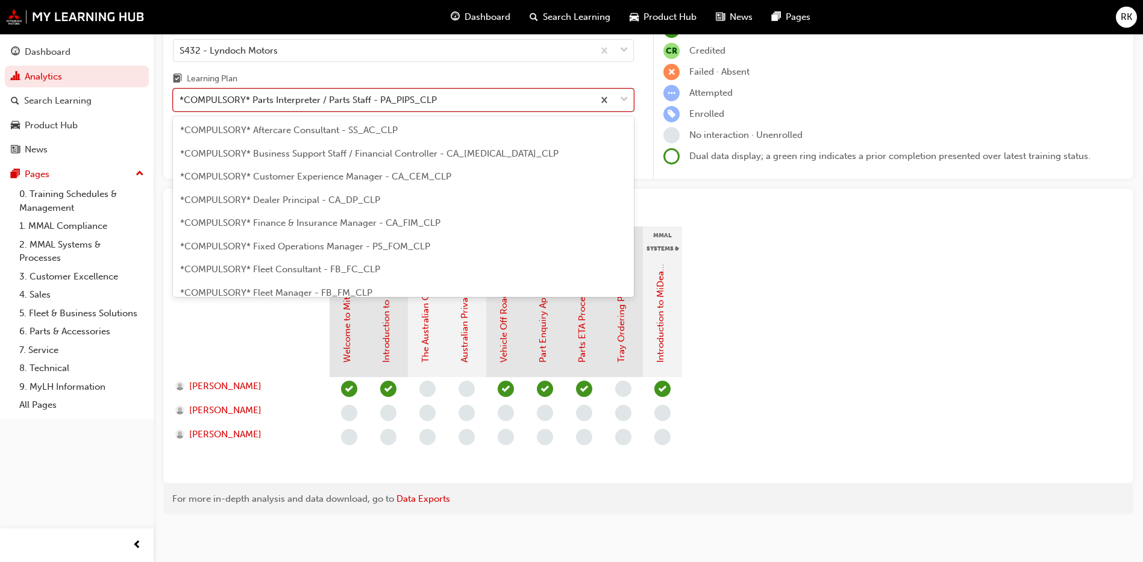
scroll to position [108, 0]
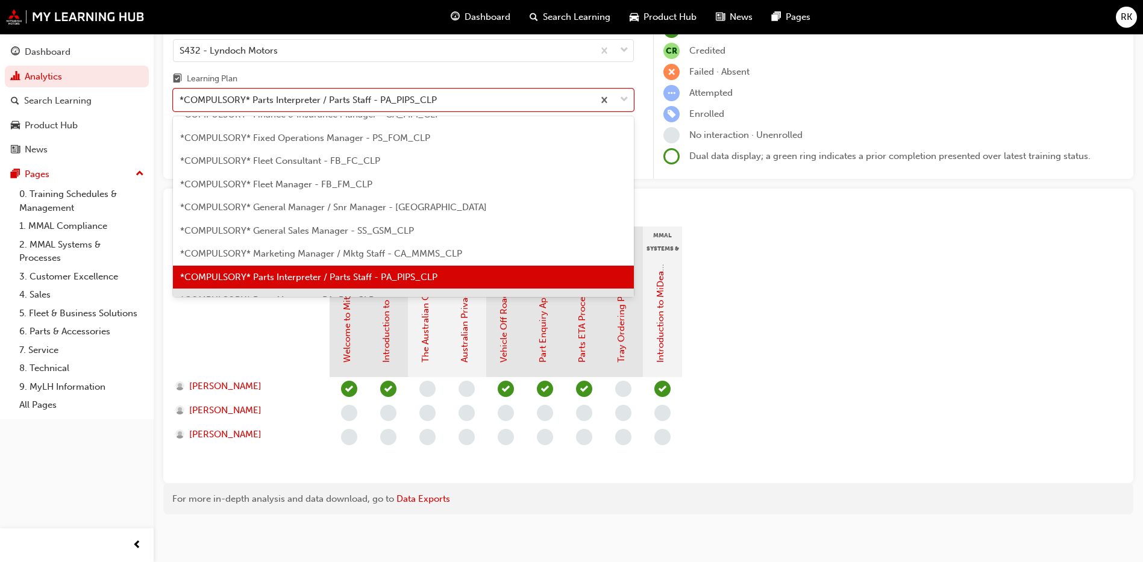
click at [889, 301] on section "Induction - Dealer Staff MMAL Compliance 2024 MMAL Systems & Processes - Parts …" at bounding box center [648, 349] width 951 height 247
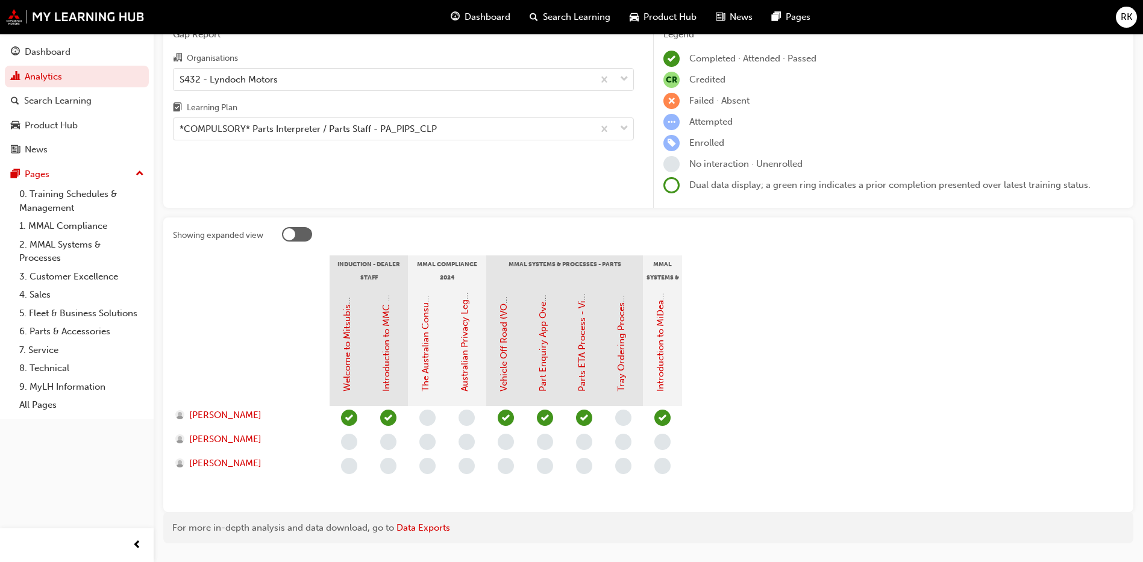
scroll to position [90, 0]
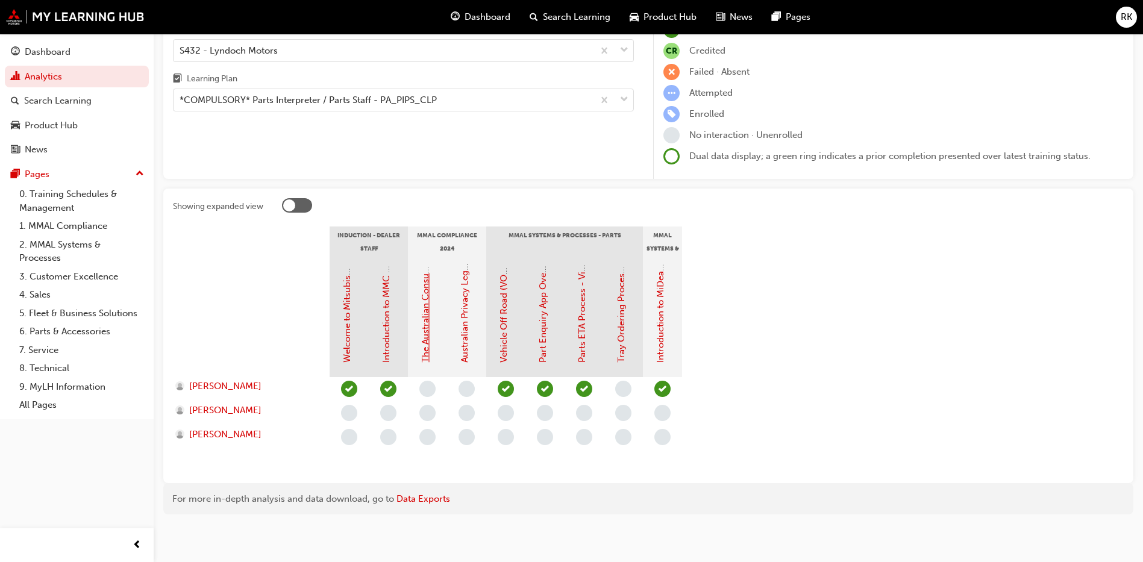
click at [426, 346] on link "The Australian Consumer Law (MMAL Compliance - 2024)" at bounding box center [425, 240] width 11 height 243
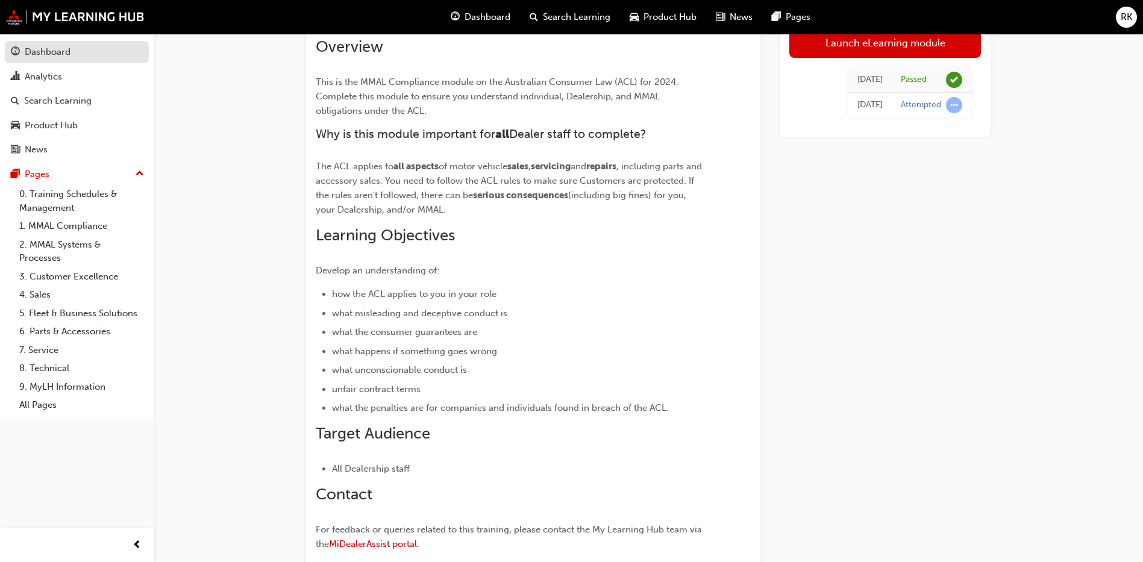
click at [34, 50] on div "Dashboard" at bounding box center [48, 52] width 46 height 14
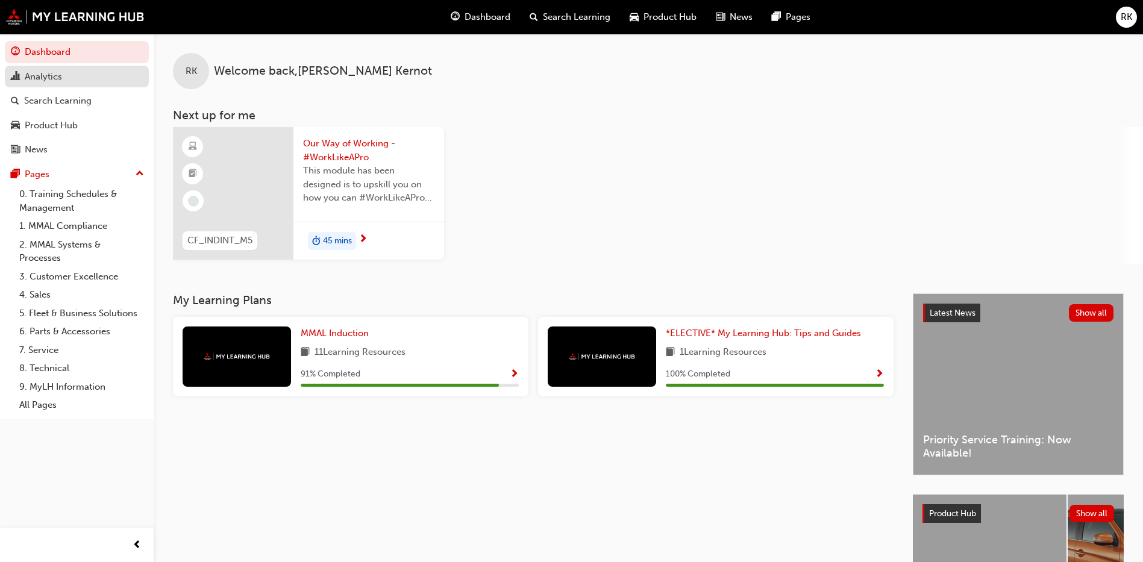
click at [35, 74] on div "Analytics" at bounding box center [43, 77] width 37 height 14
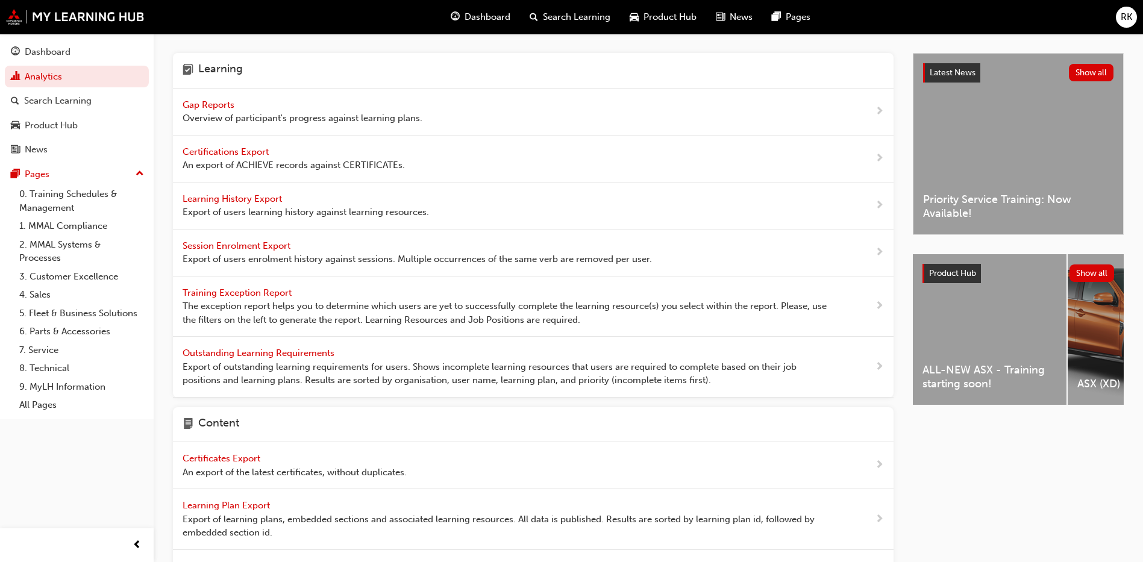
click at [225, 108] on span "Gap Reports" at bounding box center [210, 104] width 54 height 11
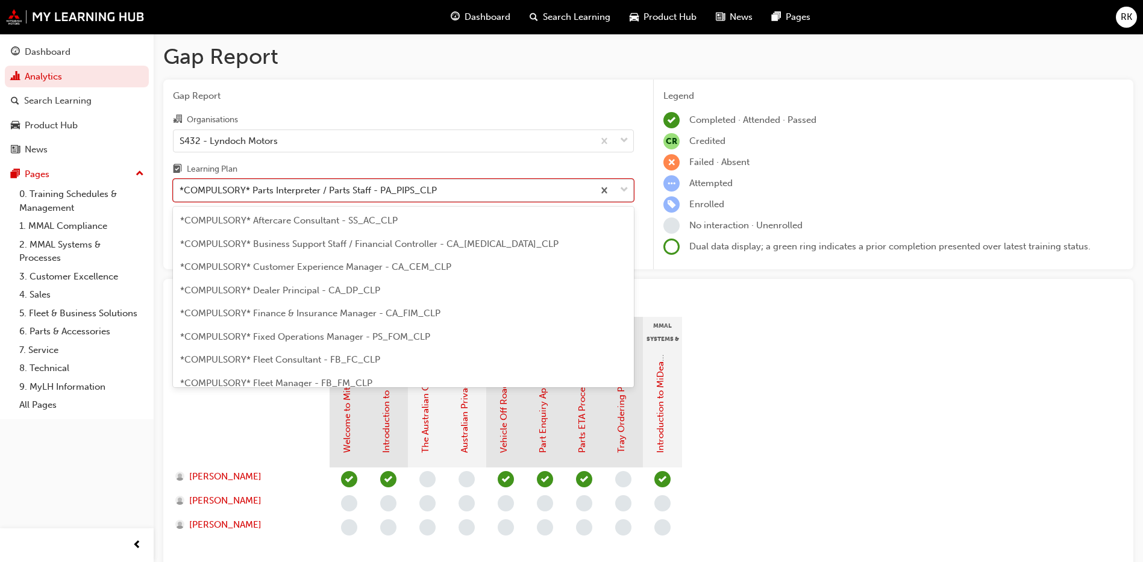
click at [623, 184] on span "down-icon" at bounding box center [624, 191] width 8 height 16
click at [181, 185] on input "Learning Plan option *COMPULSORY* Parts Interpreter / Parts Staff - PA_PIPS_CLP…" at bounding box center [180, 190] width 1 height 10
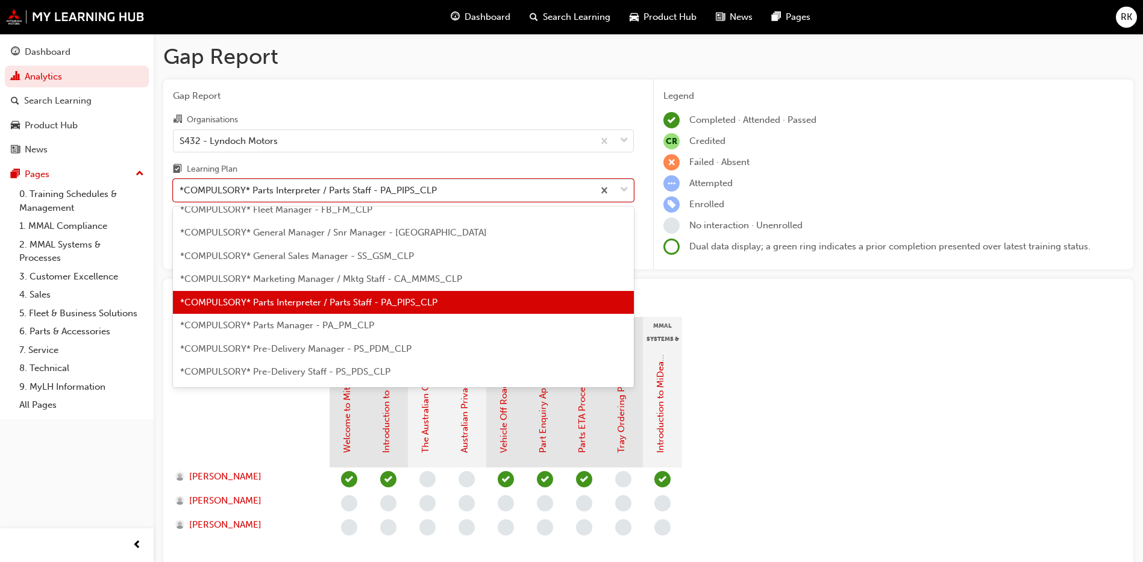
scroll to position [199, 0]
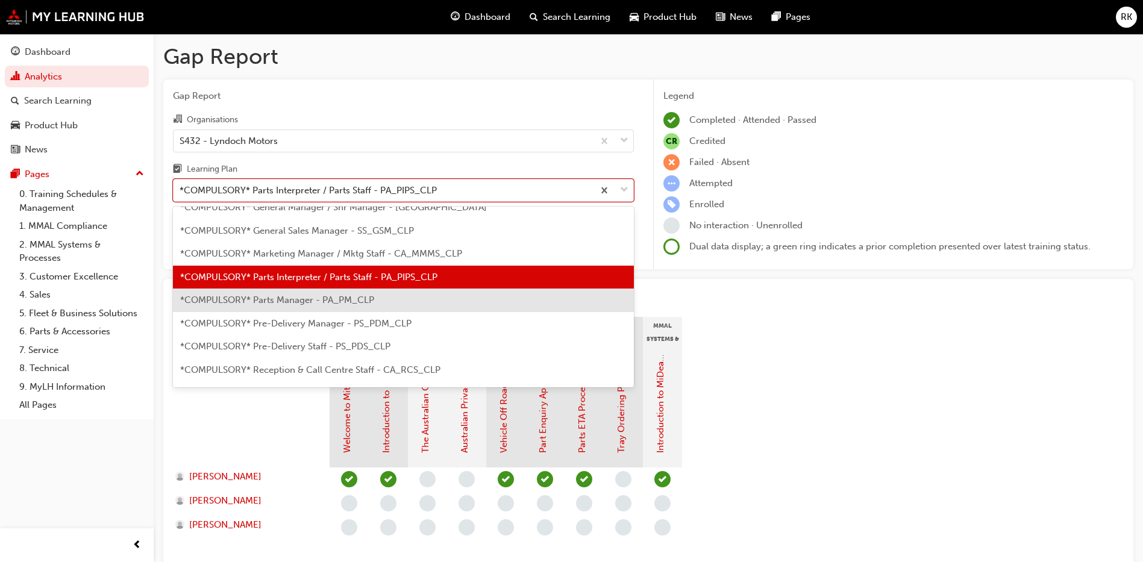
click at [283, 298] on span "*COMPULSORY* Parts Manager - PA_PM_CLP" at bounding box center [277, 300] width 194 height 11
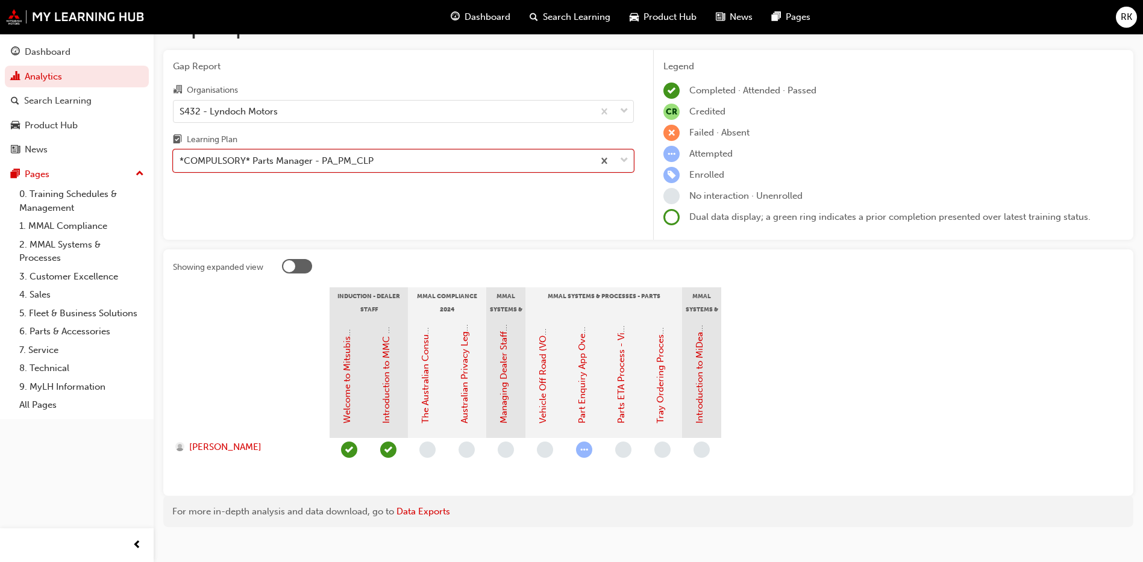
scroll to position [44, 0]
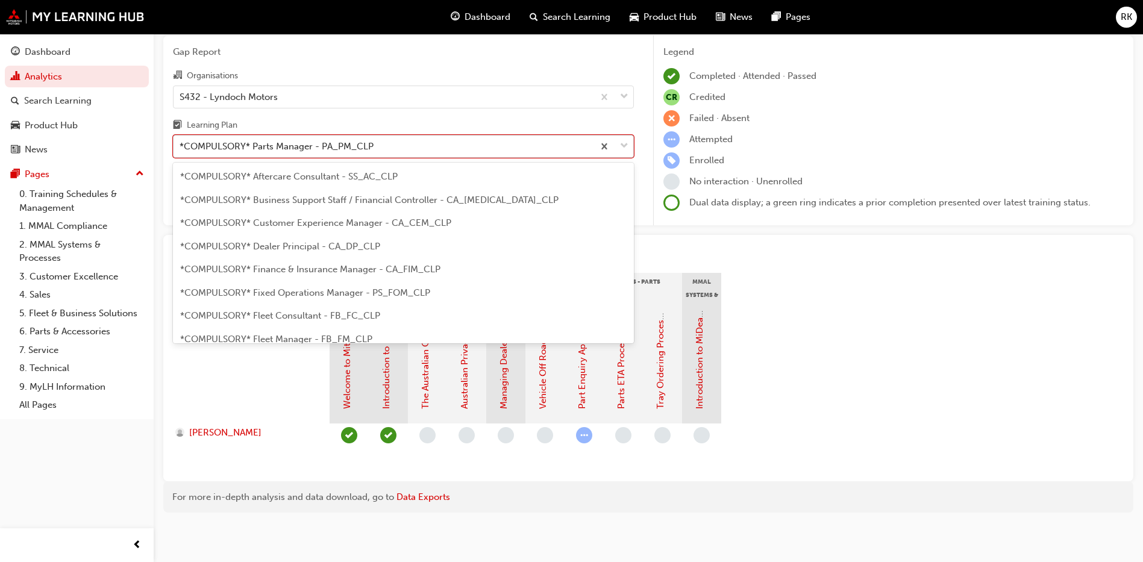
click at [624, 151] on span "down-icon" at bounding box center [624, 147] width 8 height 16
click at [181, 151] on input "Learning Plan option *COMPULSORY* Parts Manager - PA_PM_CLP, selected. option *…" at bounding box center [180, 146] width 1 height 10
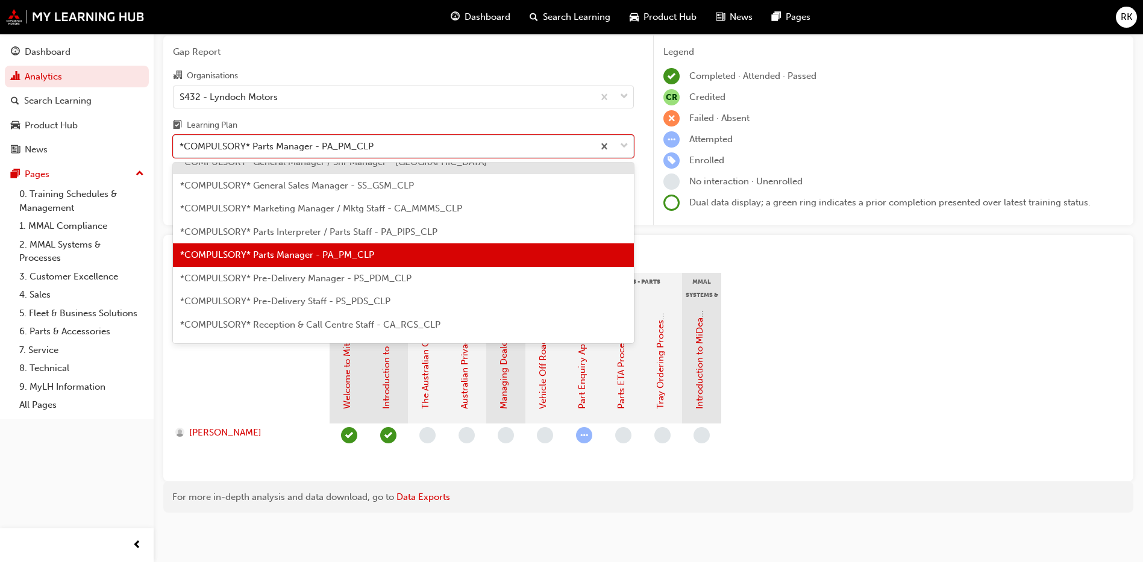
scroll to position [312, 0]
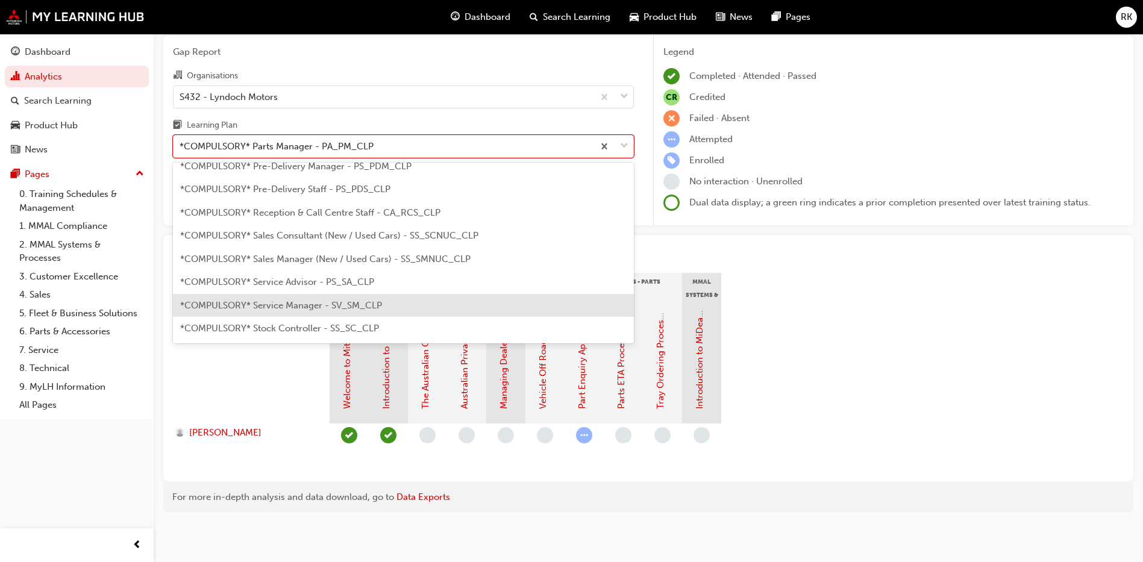
click at [299, 301] on span "*COMPULSORY* Service Manager - SV_SM_CLP" at bounding box center [281, 305] width 202 height 11
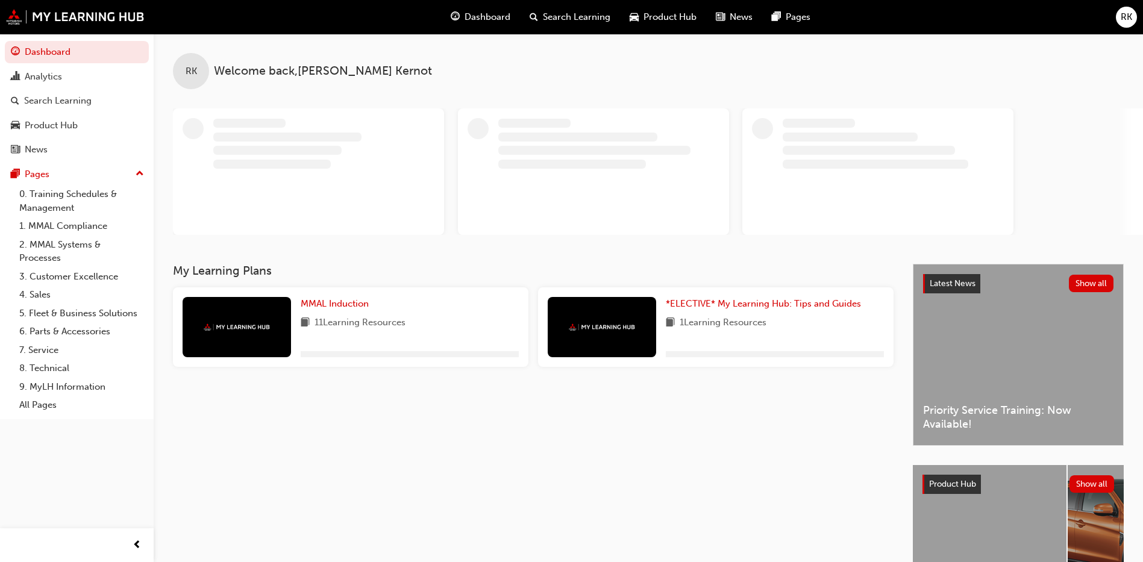
click at [910, 16] on span "RK" at bounding box center [1125, 17] width 11 height 14
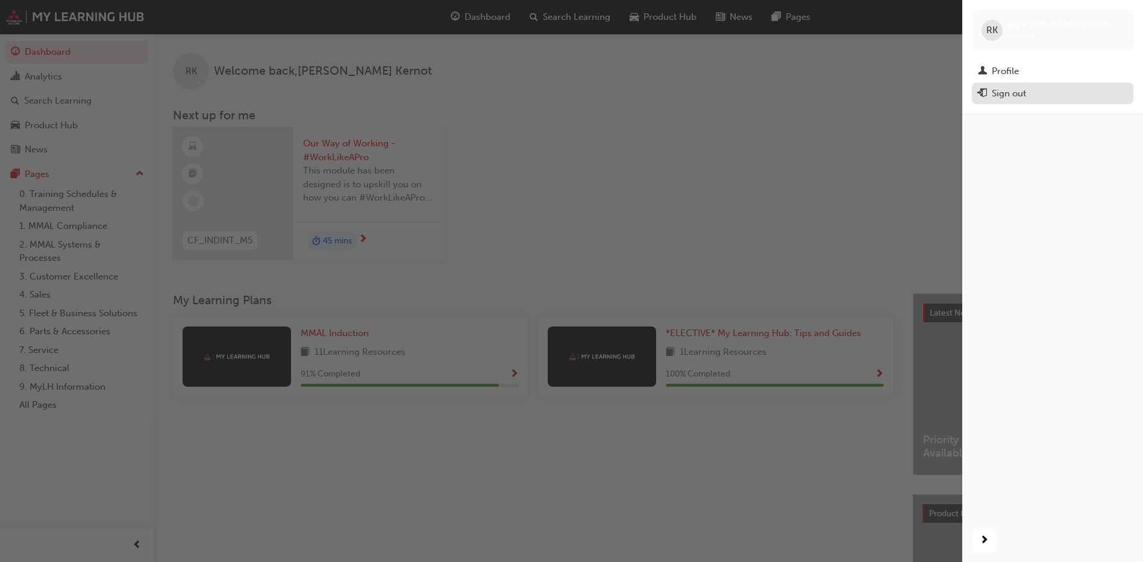
click at [910, 94] on div "Sign out" at bounding box center [1008, 94] width 34 height 14
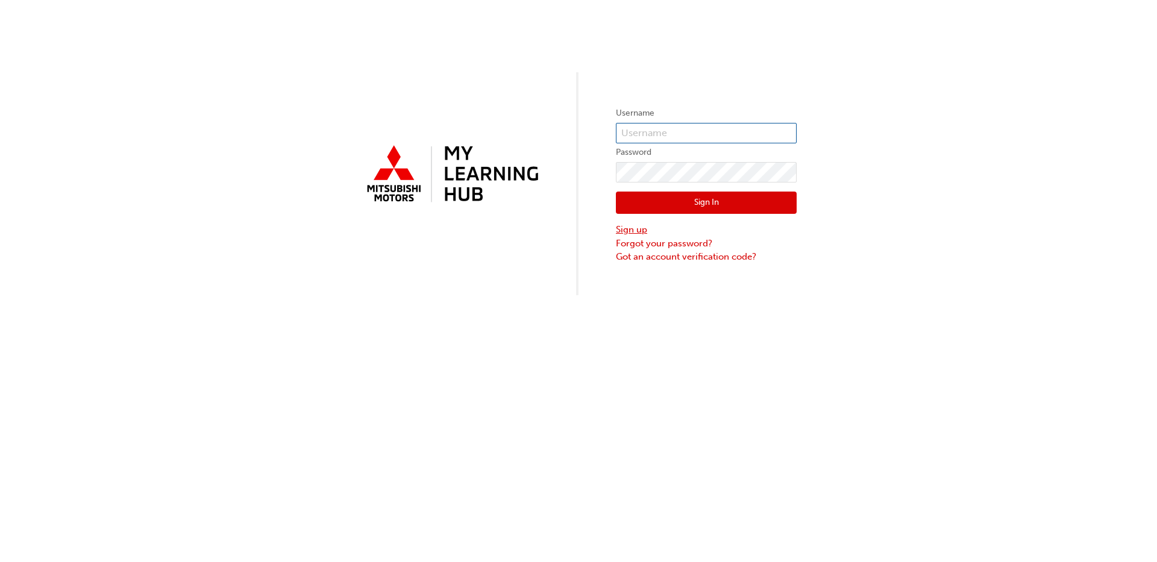
type input "rkernot@mmal.com.au"
click at [639, 232] on link "Sign up" at bounding box center [706, 230] width 181 height 14
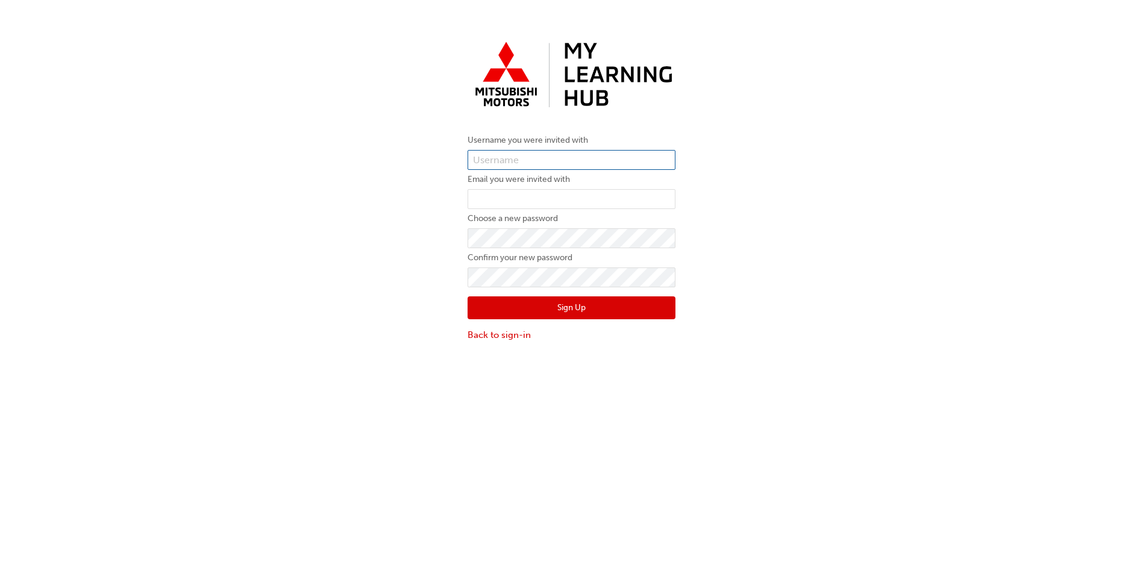
click at [495, 163] on input "text" at bounding box center [571, 160] width 208 height 20
type input "0005993421"
click at [528, 207] on input "email" at bounding box center [571, 199] width 208 height 20
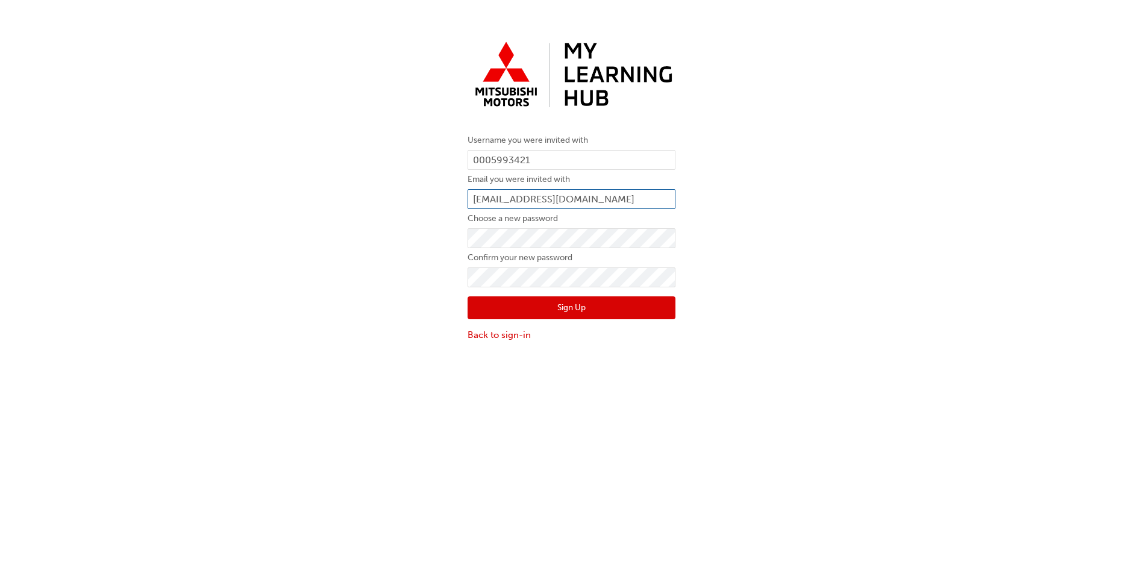
type input "kodyg@lyndochmotors.com.au"
click at [482, 361] on div "Username you were invited with 0005993421 Email you were invited with kodyg@lyn…" at bounding box center [571, 308] width 1143 height 562
click at [560, 310] on button "Sign Up" at bounding box center [571, 307] width 208 height 23
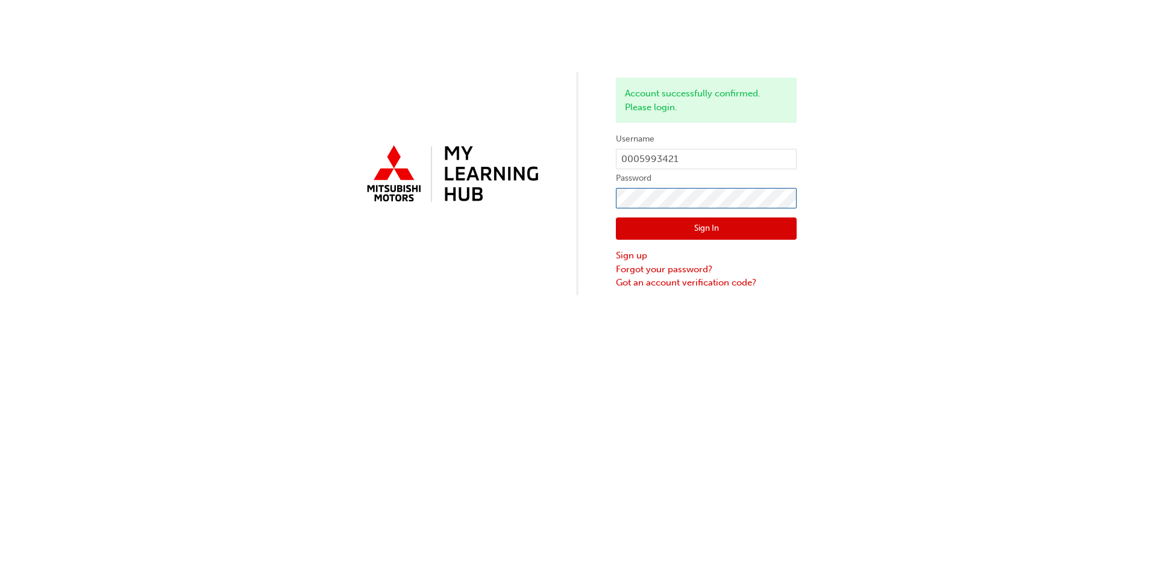
click button "Sign In" at bounding box center [706, 228] width 181 height 23
